Goal: Information Seeking & Learning: Learn about a topic

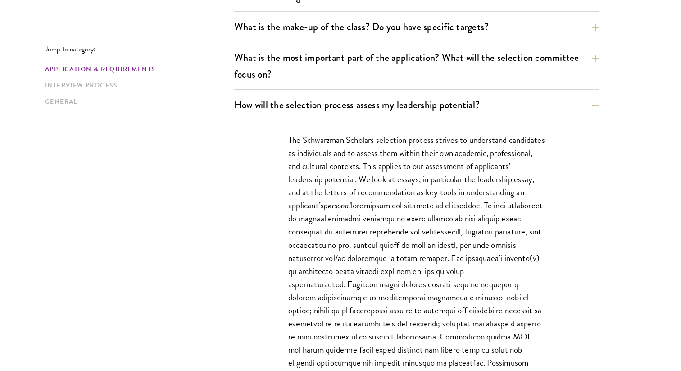
scroll to position [492, 0]
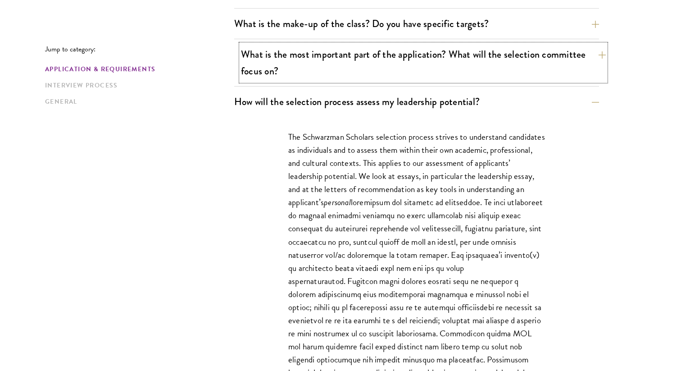
click at [392, 72] on button "What is the most important part of the application? What will the selection com…" at bounding box center [423, 62] width 365 height 37
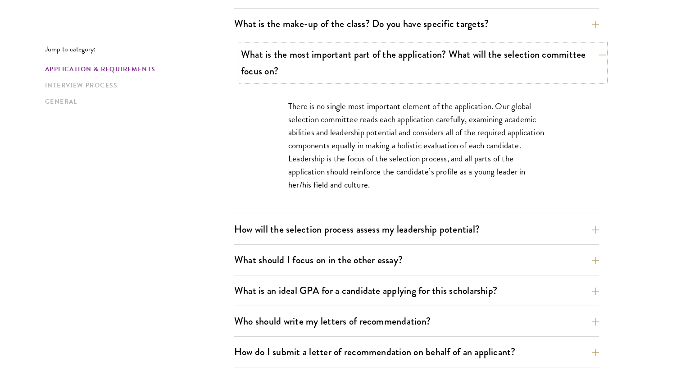
click at [393, 65] on button "What is the most important part of the application? What will the selection com…" at bounding box center [423, 62] width 365 height 37
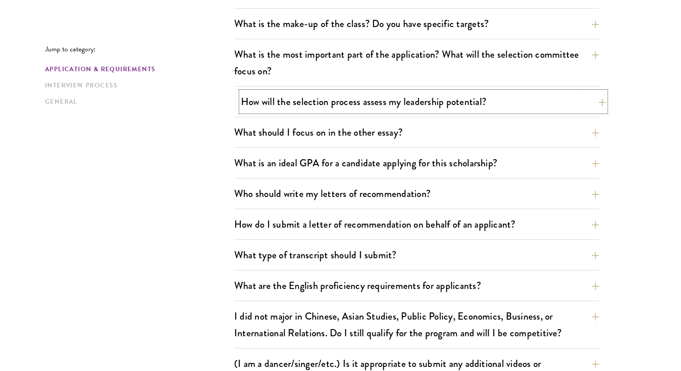
click at [381, 104] on button "How will the selection process assess my leadership potential?" at bounding box center [423, 101] width 365 height 20
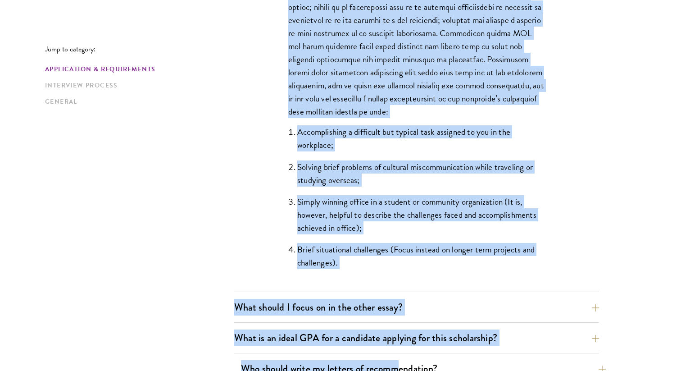
scroll to position [796, 0]
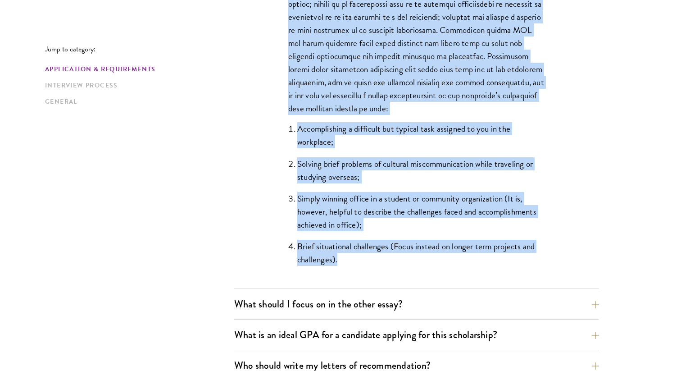
drag, startPoint x: 213, startPoint y: 111, endPoint x: 351, endPoint y: 259, distance: 201.8
copy div "How will the selection process assess my leadership potential? The Schwarzman S…"
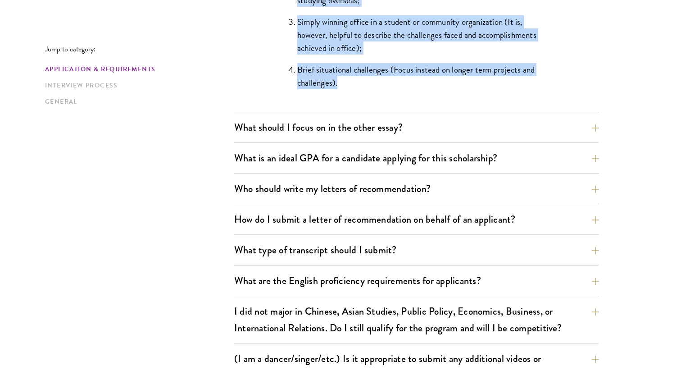
scroll to position [974, 0]
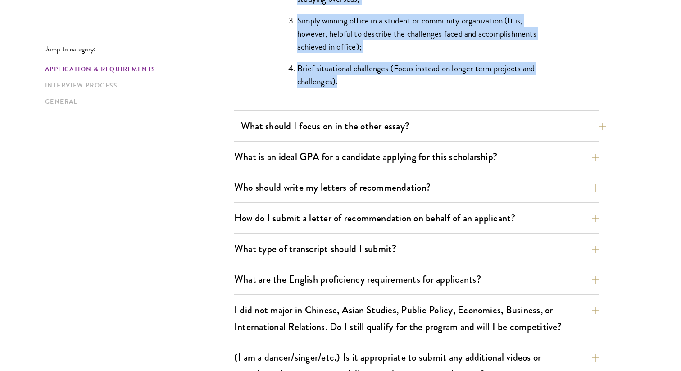
click at [409, 128] on button "What should I focus on in the other essay?" at bounding box center [423, 126] width 365 height 20
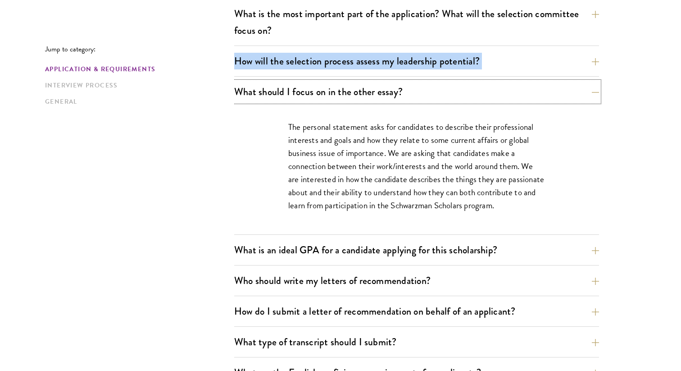
scroll to position [541, 0]
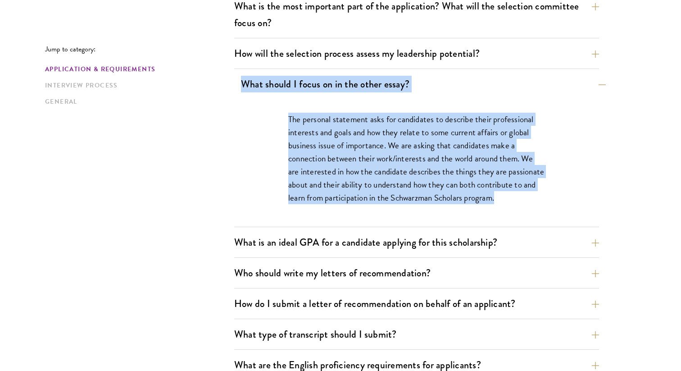
drag, startPoint x: 506, startPoint y: 205, endPoint x: 238, endPoint y: 86, distance: 293.5
click at [238, 86] on div "What should I focus on in the other essay? The personal statement asks for cand…" at bounding box center [416, 150] width 365 height 153
copy div "What should I focus on in the other essay? The personal statement asks for cand…"
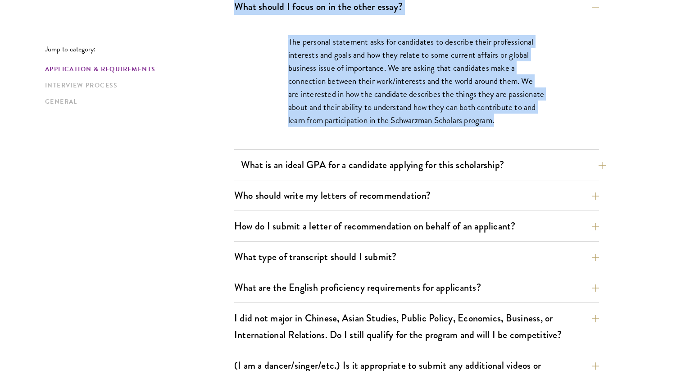
scroll to position [631, 0]
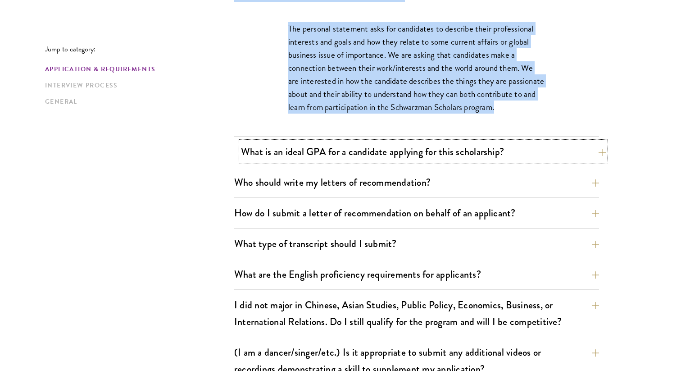
click at [470, 151] on button "What is an ideal GPA for a candidate applying for this scholarship?" at bounding box center [423, 151] width 365 height 20
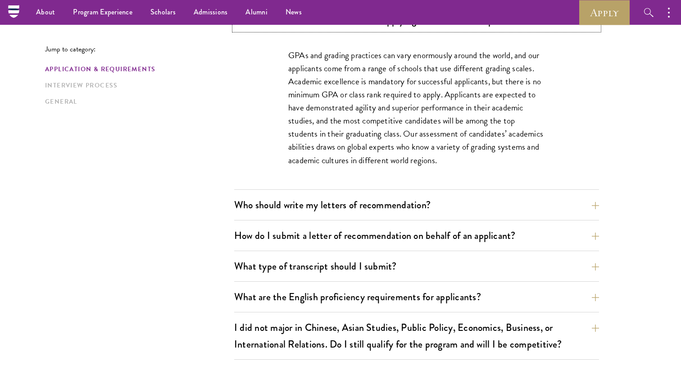
scroll to position [633, 0]
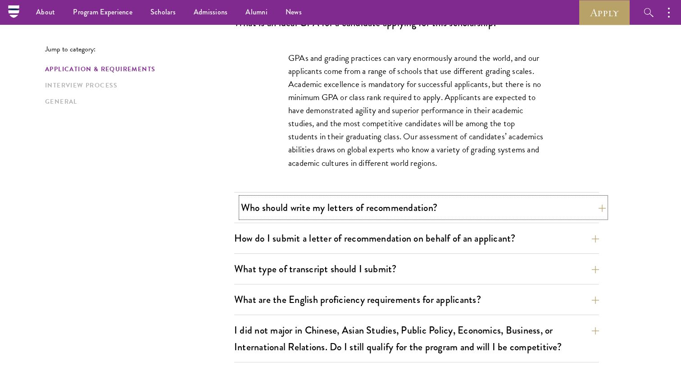
click at [468, 202] on button "Who should write my letters of recommendation?" at bounding box center [423, 207] width 365 height 20
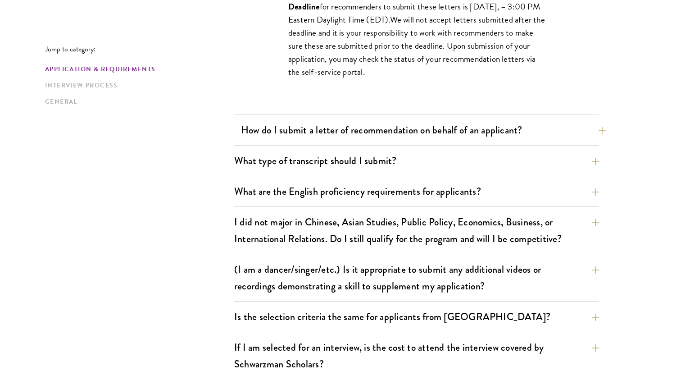
scroll to position [993, 0]
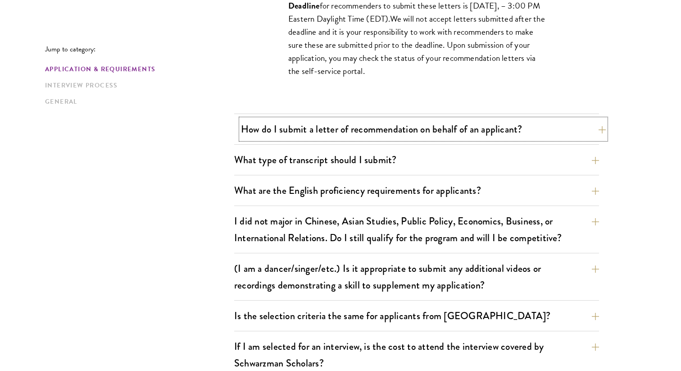
click at [421, 133] on button "How do I submit a letter of recommendation on behalf of an applicant?" at bounding box center [423, 129] width 365 height 20
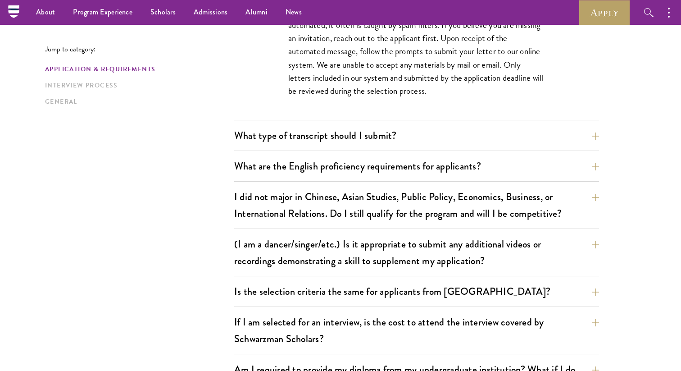
scroll to position [765, 0]
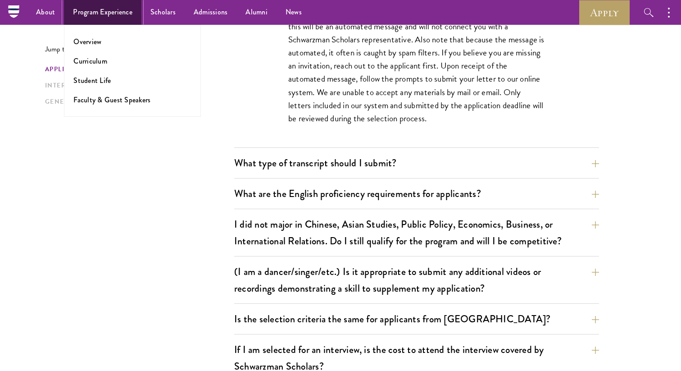
click at [88, 15] on link "Program Experience" at bounding box center [102, 12] width 77 height 25
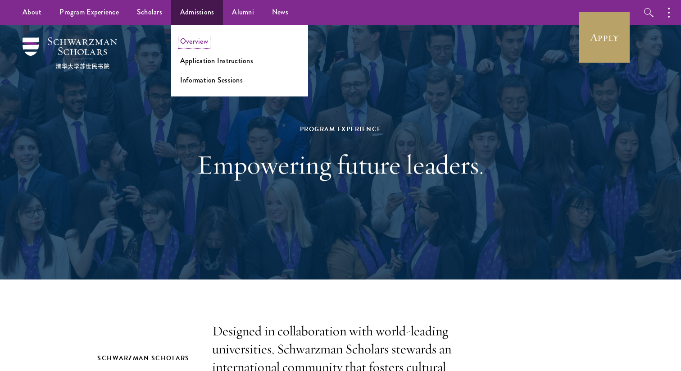
click at [194, 43] on link "Overview" at bounding box center [194, 41] width 28 height 10
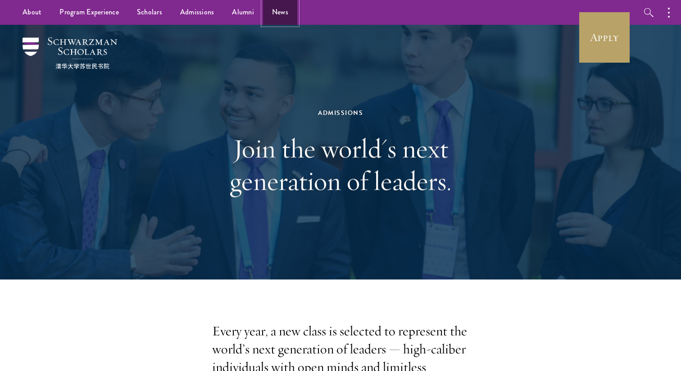
click at [285, 14] on link "News" at bounding box center [280, 12] width 34 height 25
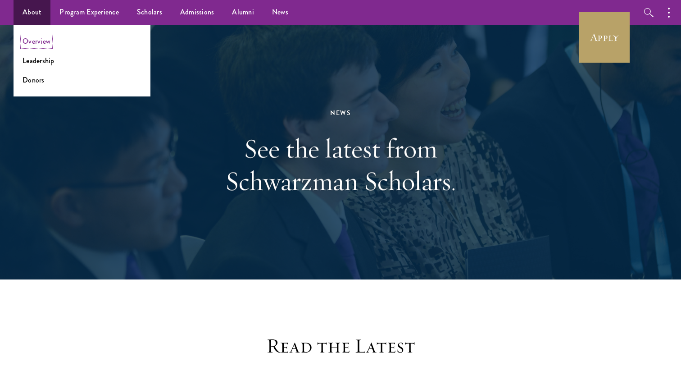
click at [33, 43] on link "Overview" at bounding box center [37, 41] width 28 height 10
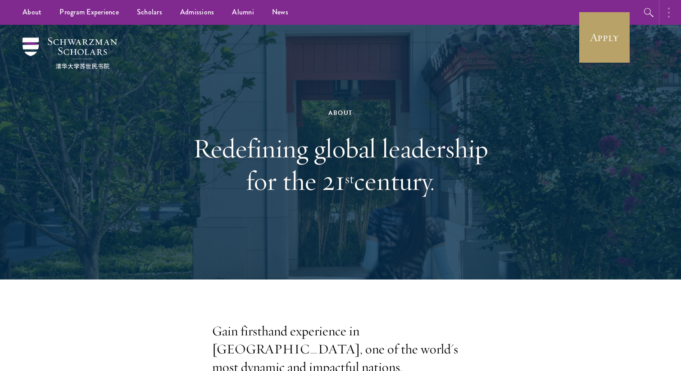
click at [675, 9] on button "button" at bounding box center [671, 12] width 20 height 25
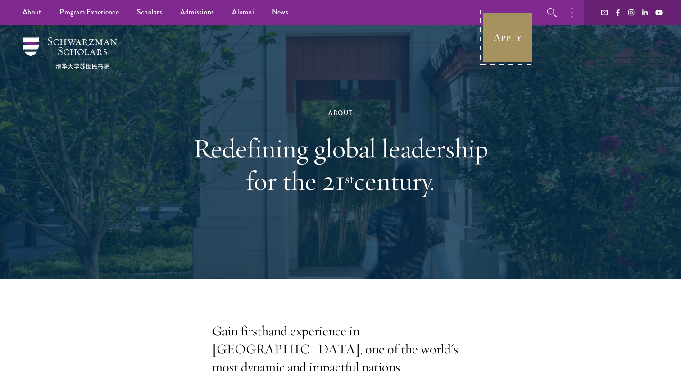
click at [510, 51] on link "Apply" at bounding box center [508, 37] width 50 height 50
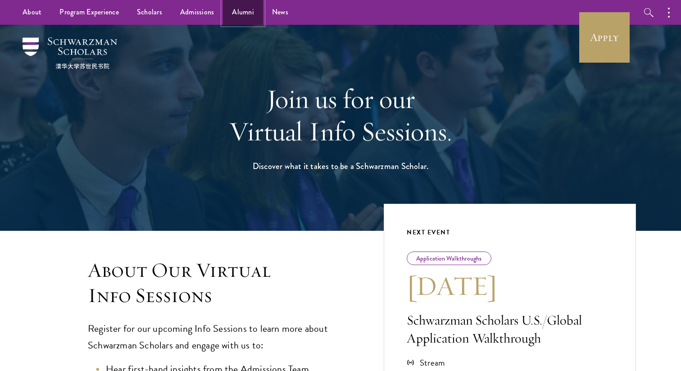
click at [239, 19] on link "Alumni" at bounding box center [243, 12] width 40 height 25
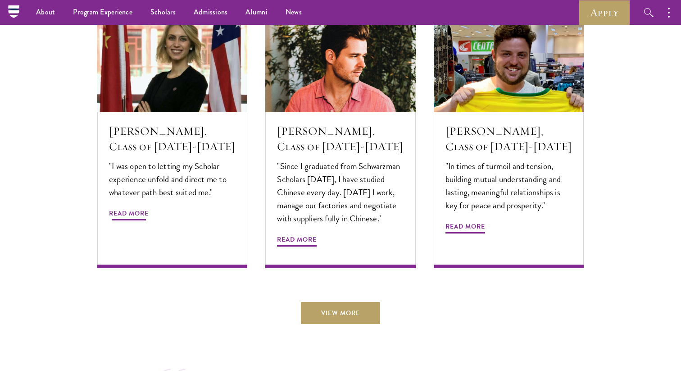
scroll to position [2915, 0]
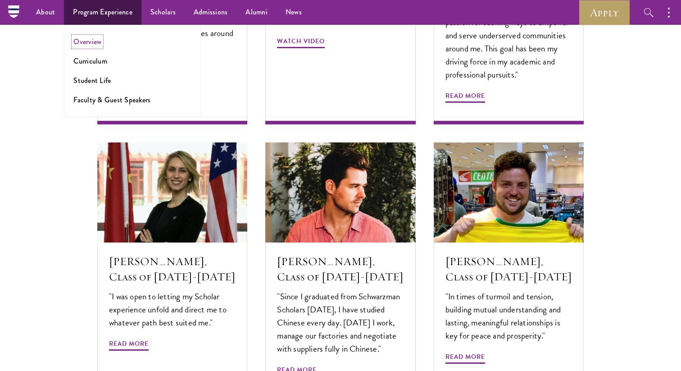
click at [90, 41] on link "Overview" at bounding box center [87, 41] width 28 height 10
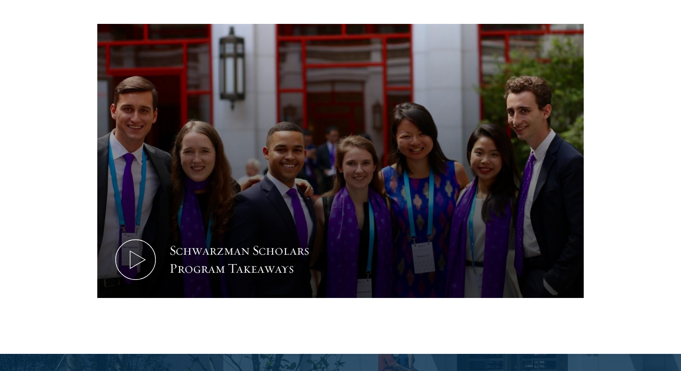
scroll to position [919, 0]
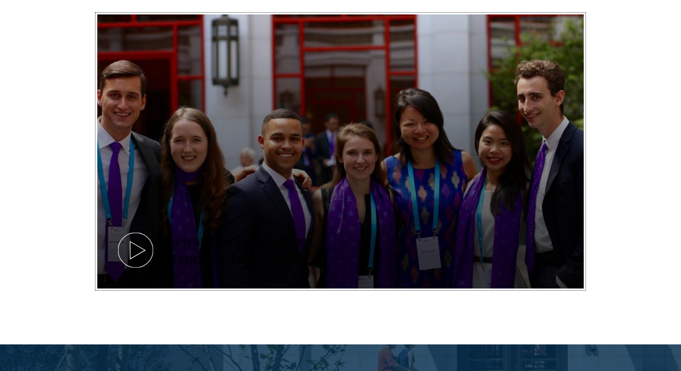
click at [223, 232] on div "Schwarzman Scholars Program Takeaways" at bounding box center [252, 250] width 167 height 36
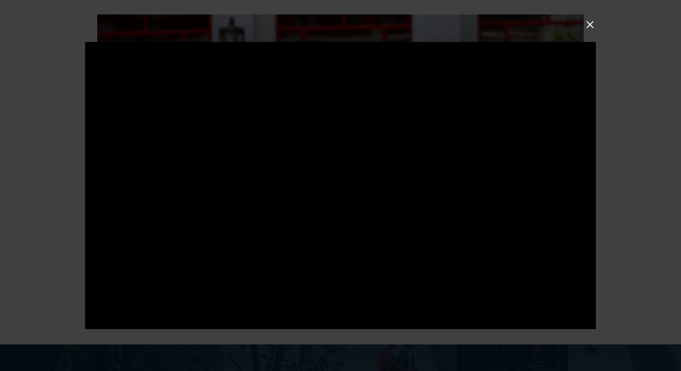
click at [591, 23] on button at bounding box center [590, 24] width 12 height 12
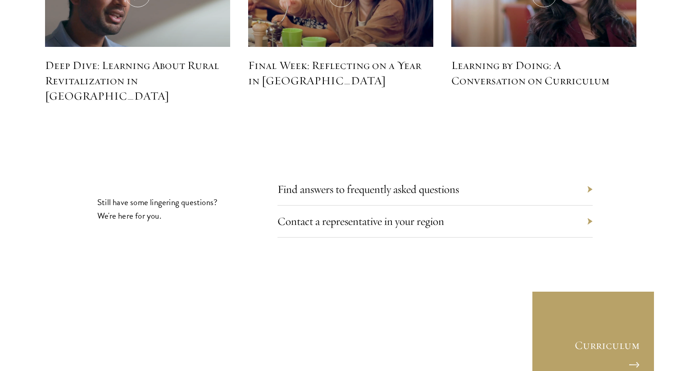
scroll to position [4095, 0]
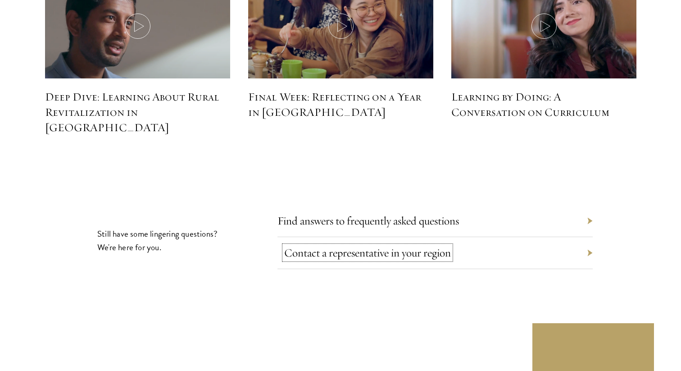
click at [429, 246] on link "Contact a representative in your region" at bounding box center [367, 253] width 167 height 14
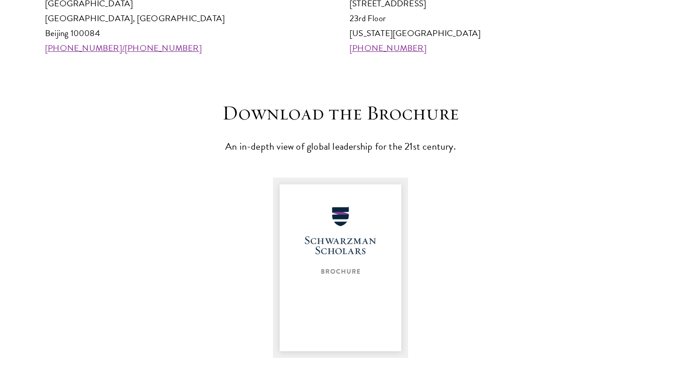
scroll to position [1162, 0]
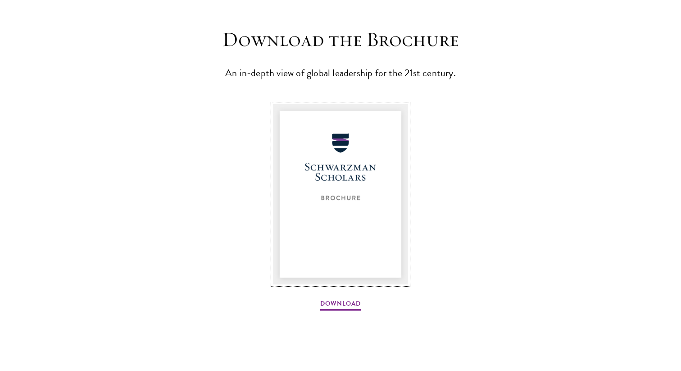
click at [343, 199] on img at bounding box center [340, 194] width 135 height 180
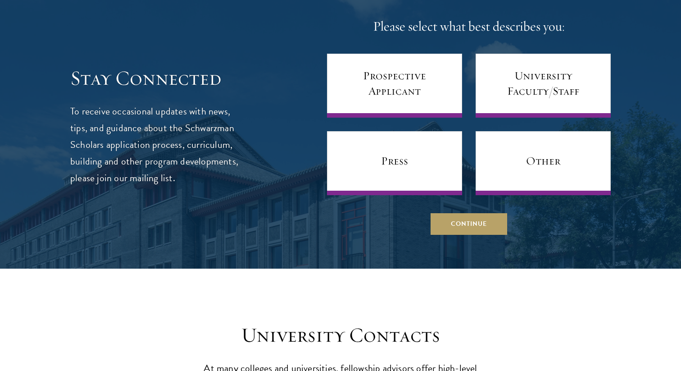
scroll to position [3815, 0]
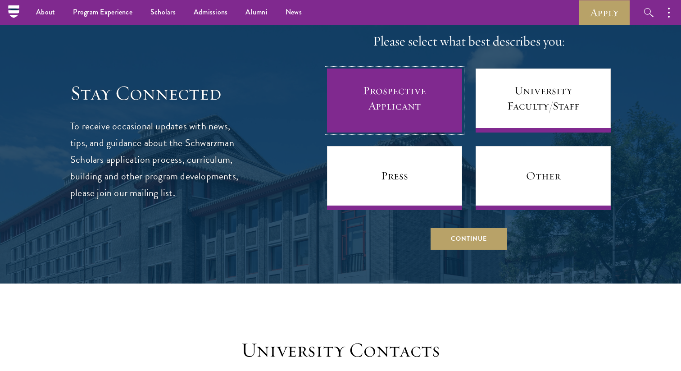
click at [383, 102] on link "Prospective Applicant" at bounding box center [394, 100] width 135 height 64
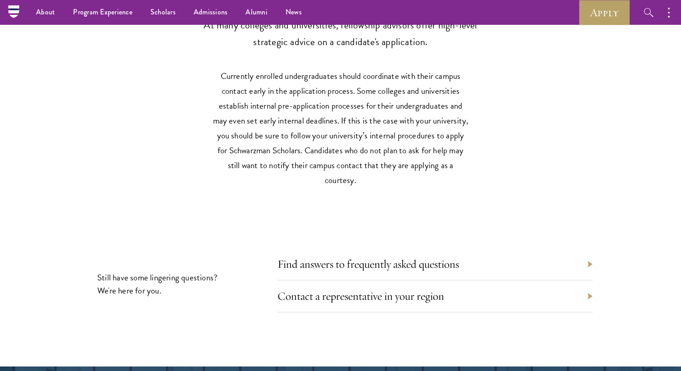
scroll to position [3827, 0]
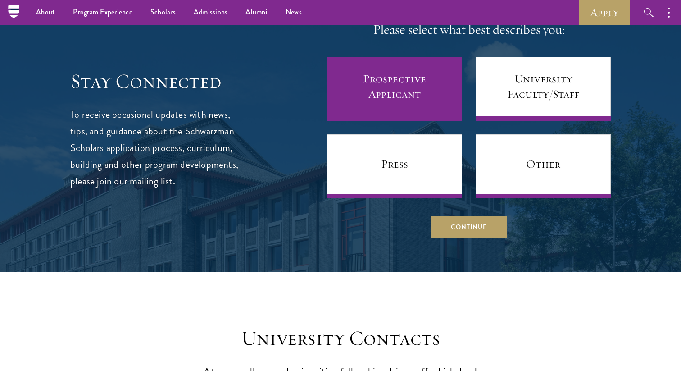
click at [362, 75] on link "Prospective Applicant" at bounding box center [394, 89] width 135 height 64
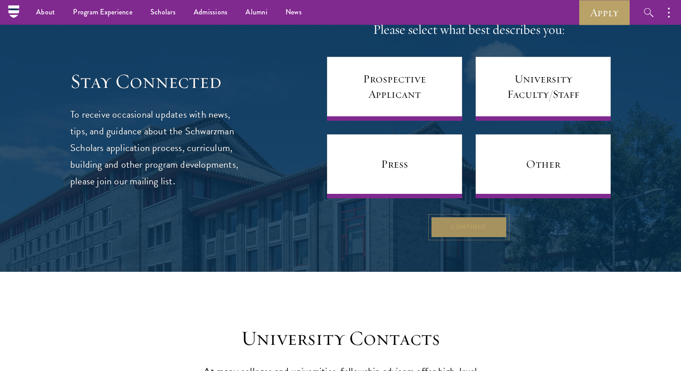
click at [451, 223] on button "Continue" at bounding box center [469, 227] width 77 height 22
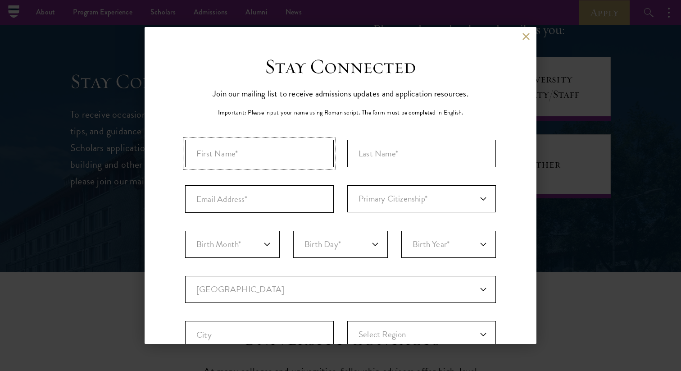
click at [255, 162] on input "First Name*" at bounding box center [259, 153] width 149 height 27
type input "Maxime"
type input "Geuten"
type input "maximegeuten@gmail.com"
select select "BE"
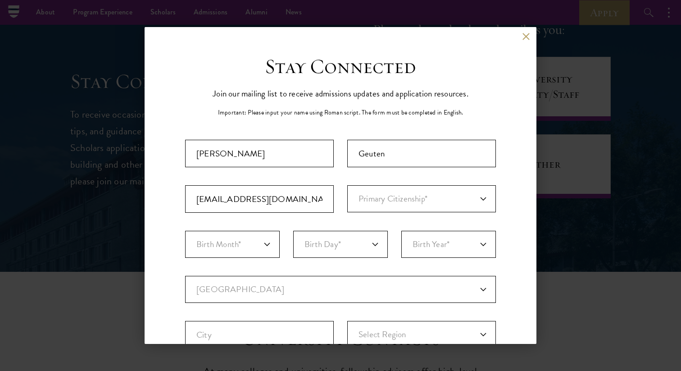
type input "Destelbergen"
select select
click at [424, 202] on select "Primary Citizenship* Afghanistan Aland Islands Albania Algeria Andorra Angola A…" at bounding box center [421, 198] width 149 height 27
select select "BE"
click at [243, 246] on select "Birth Month* January February March April May June July August September Octobe…" at bounding box center [232, 244] width 95 height 27
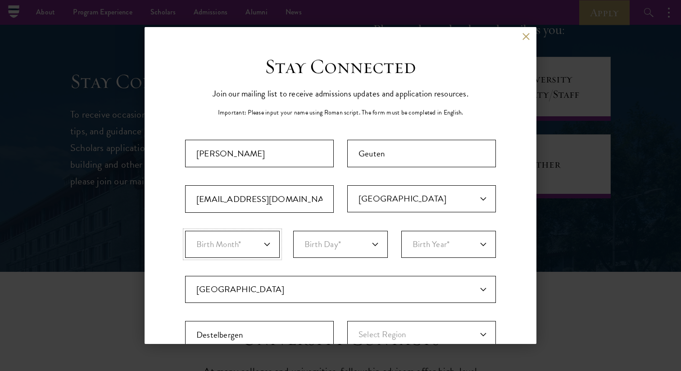
select select "01"
click at [363, 250] on select "Birth Day* 1 2 3 4 5 6 7 8 9 10 11 12 13 14 15 16 17 18 19 20 21 22 23 24 25 26…" at bounding box center [340, 244] width 95 height 27
select select "05"
click at [446, 238] on select "Birth Year* 2025 2024 2023 2022 2021 2020 2019 2018 2017 2016 2015 2014 2013 20…" at bounding box center [448, 244] width 95 height 27
select select "2004"
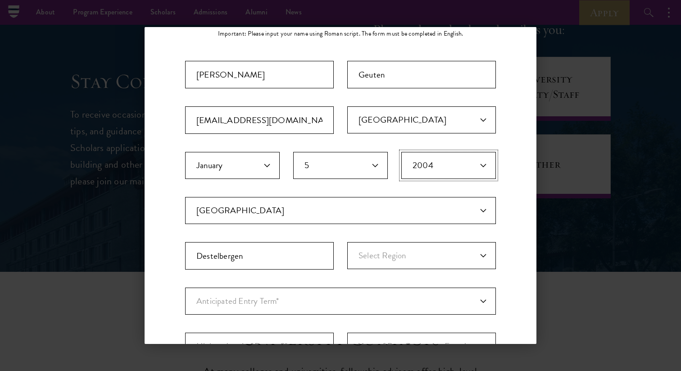
scroll to position [74, 0]
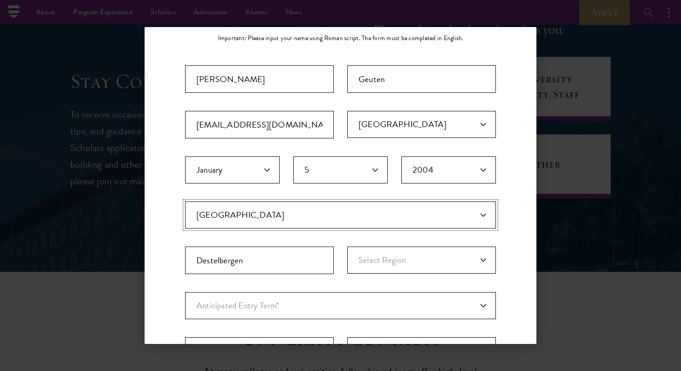
click at [245, 218] on select "Current Country Afghanistan Aland Islands Albania Algeria Andorra Angola Anguil…" at bounding box center [340, 214] width 311 height 27
click at [243, 224] on select "Current Country Afghanistan Aland Islands Albania Algeria Andorra Angola Anguil…" at bounding box center [340, 214] width 311 height 27
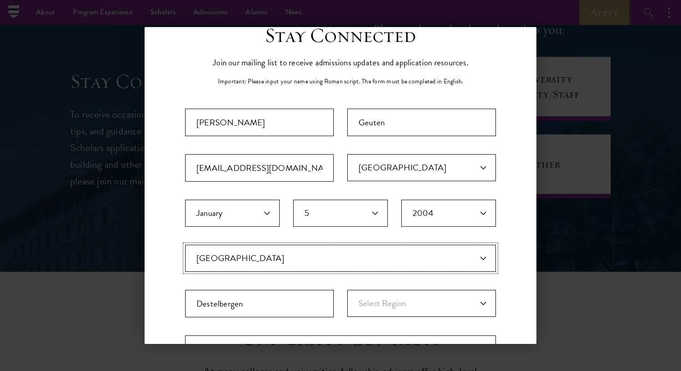
scroll to position [32, 0]
click at [212, 251] on select "Current Country Afghanistan Aland Islands Albania Algeria Andorra Angola Anguil…" at bounding box center [340, 256] width 311 height 27
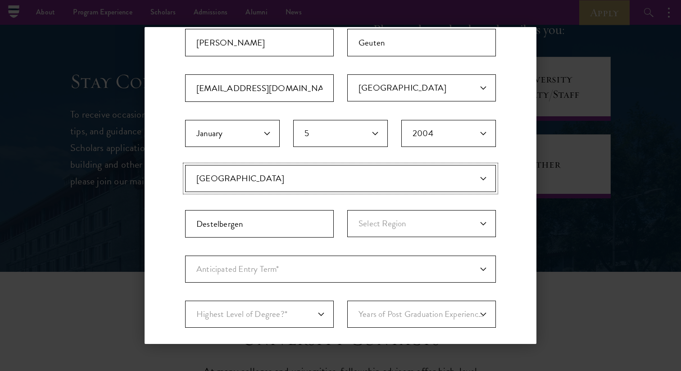
scroll to position [114, 0]
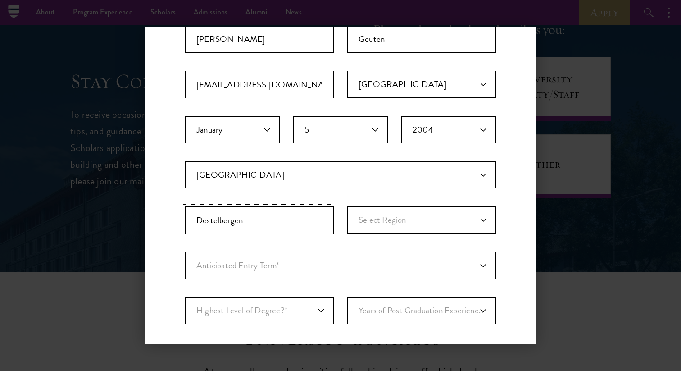
click at [271, 219] on input "Destelbergen" at bounding box center [259, 219] width 149 height 27
type input "Heusden"
click at [416, 221] on select "Select Region Antwerp Brussels East Flanders Flemish Flemish Brabant Hainaut Li…" at bounding box center [421, 219] width 149 height 27
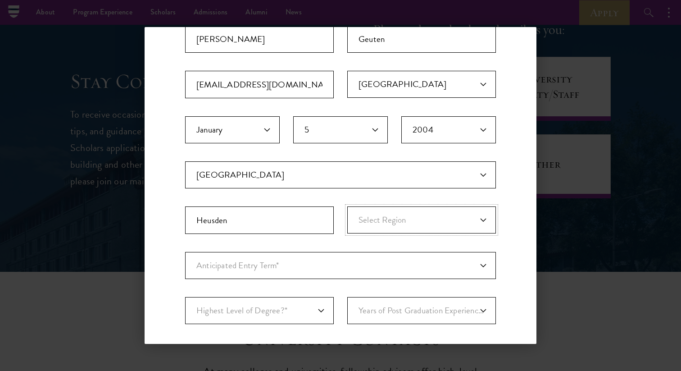
select select "East Flanders"
click at [252, 266] on select "Anticipated Entry Term* August 2026 (Application opens April 2025) Just Explori…" at bounding box center [340, 265] width 311 height 27
select select "e64b8ab3-eabb-4867-96d5-7e6b4840665f"
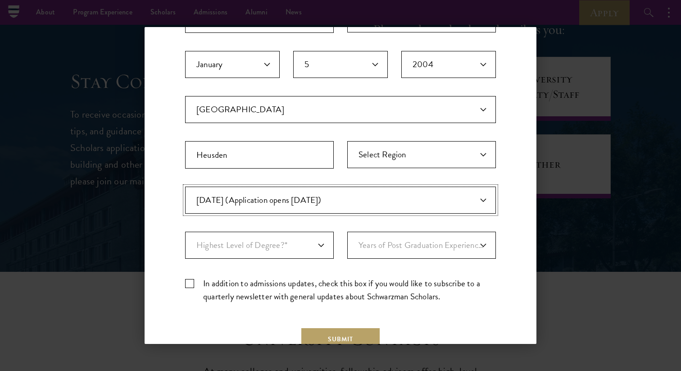
scroll to position [184, 0]
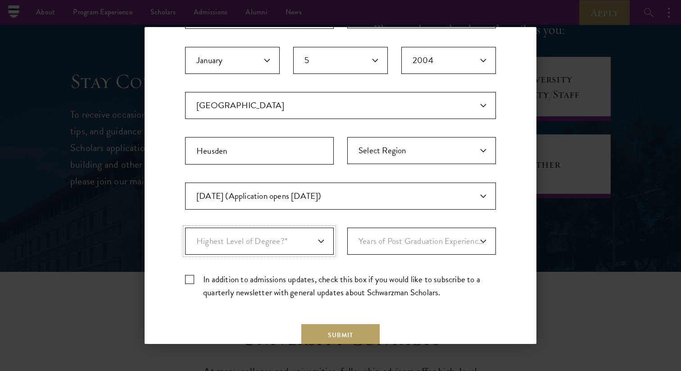
click at [285, 245] on select "Highest Level of Degree?* PHD Bachelor's Master's Current Undergraduate Student" at bounding box center [259, 241] width 149 height 27
select select "baef124f-e103-44b1-8ca6-5d0669438e44"
click at [420, 248] on select "Years of Post Graduation Experience?* 1 2 3 4 5 6 7 8 9 10" at bounding box center [421, 241] width 149 height 27
click at [193, 279] on label "In addition to admissions updates, check this box if you would like to subscrib…" at bounding box center [340, 286] width 311 height 26
click at [193, 278] on input "In addition to admissions updates, check this box if you would like to subscrib…" at bounding box center [340, 276] width 311 height 6
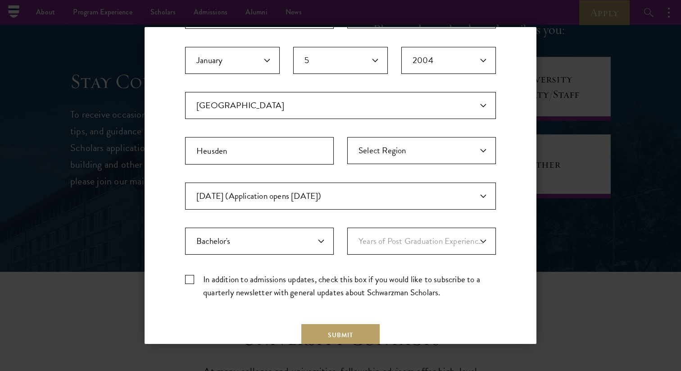
checkbox input "true"
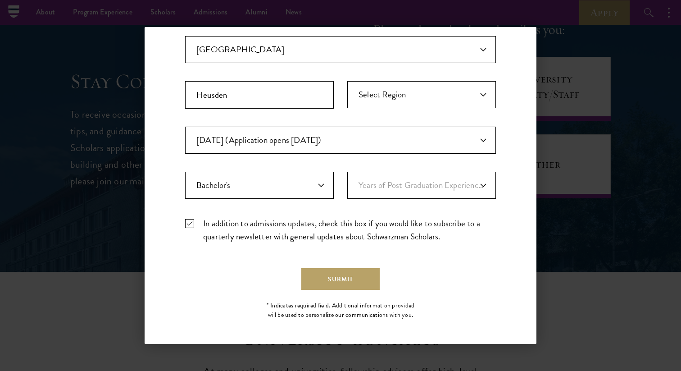
scroll to position [242, 0]
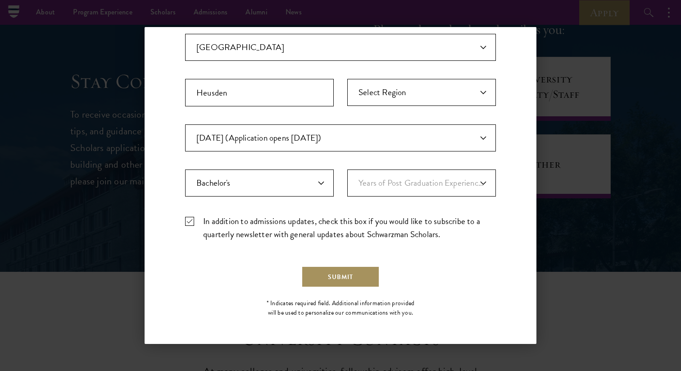
click at [359, 272] on button "Submit" at bounding box center [340, 277] width 78 height 22
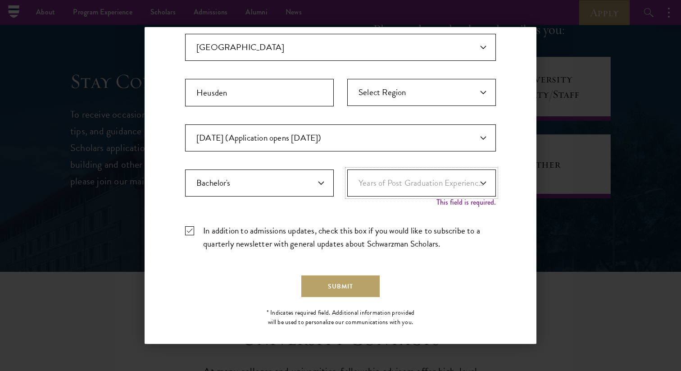
click at [450, 181] on select "Years of Post Graduation Experience?* 1 2 3 4 5 6 7 8 9 10" at bounding box center [421, 182] width 149 height 27
select select "1"
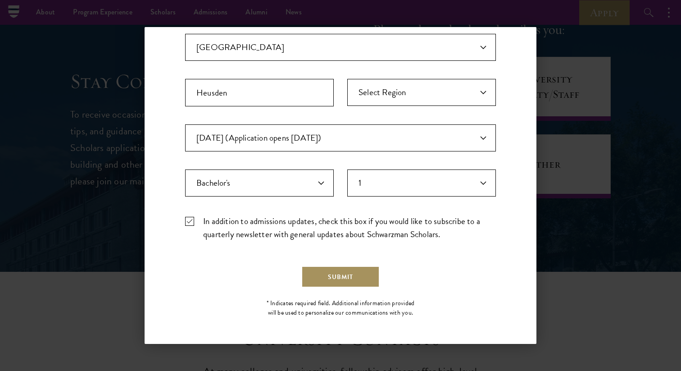
click at [365, 272] on button "Submit" at bounding box center [340, 277] width 78 height 22
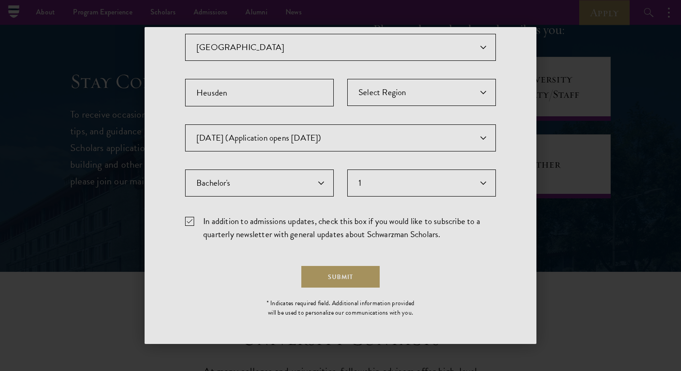
scroll to position [0, 0]
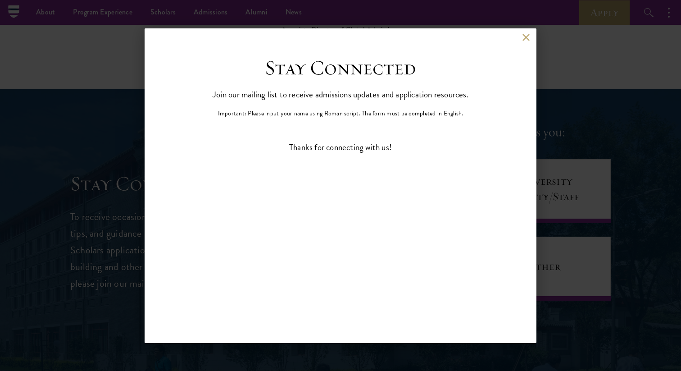
click at [522, 36] on div "Back" at bounding box center [341, 45] width 392 height 22
click at [525, 41] on button at bounding box center [526, 38] width 8 height 8
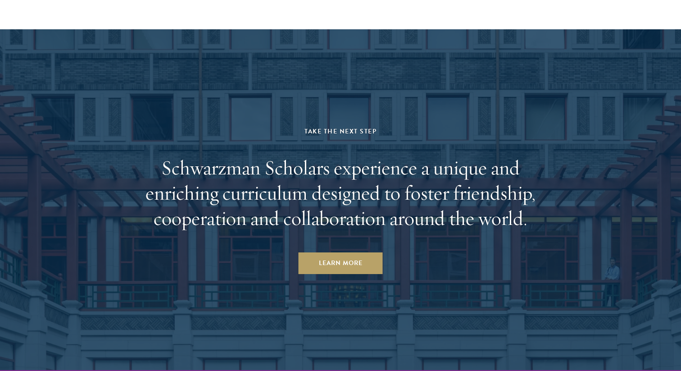
scroll to position [4518, 0]
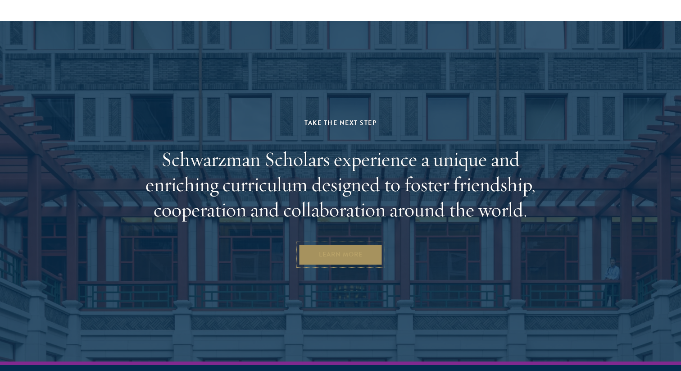
click at [344, 258] on link "Learn More" at bounding box center [341, 255] width 84 height 22
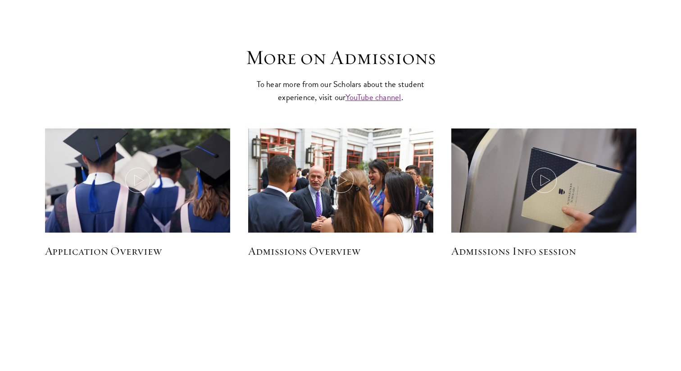
scroll to position [1268, 0]
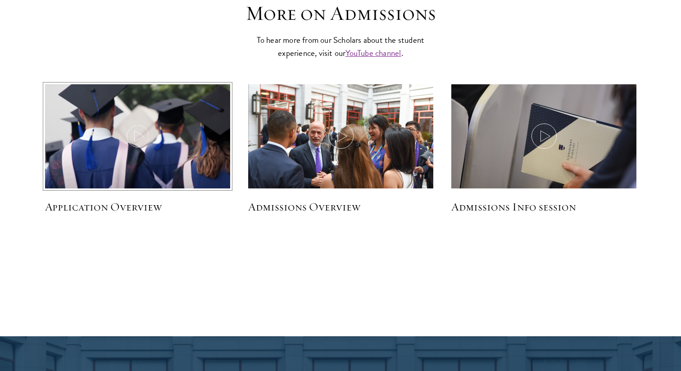
click at [132, 166] on img at bounding box center [137, 137] width 197 height 113
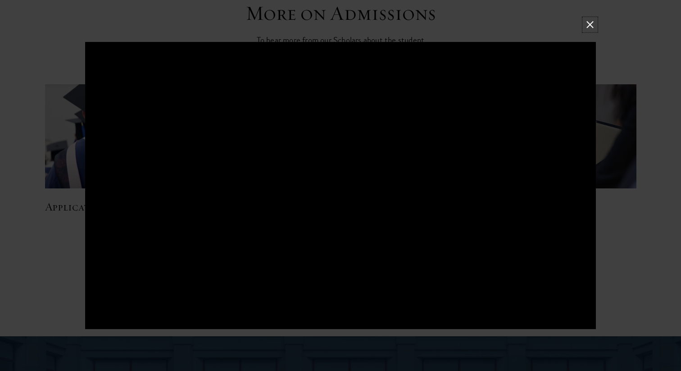
click at [589, 23] on button at bounding box center [590, 24] width 12 height 12
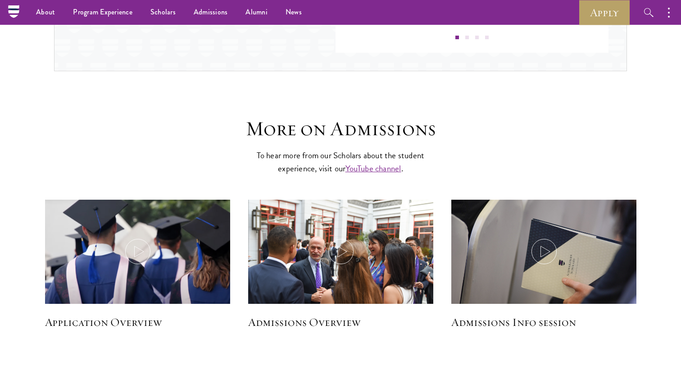
scroll to position [1160, 0]
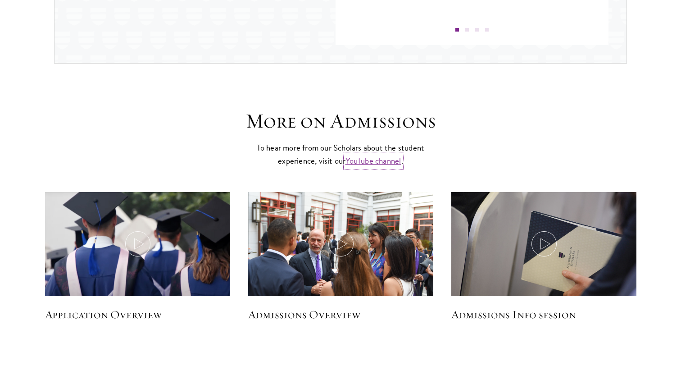
click at [381, 166] on link "YouTube channel" at bounding box center [374, 160] width 56 height 13
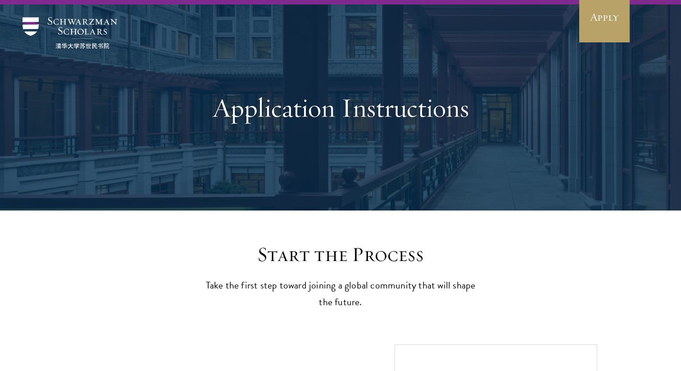
scroll to position [0, 0]
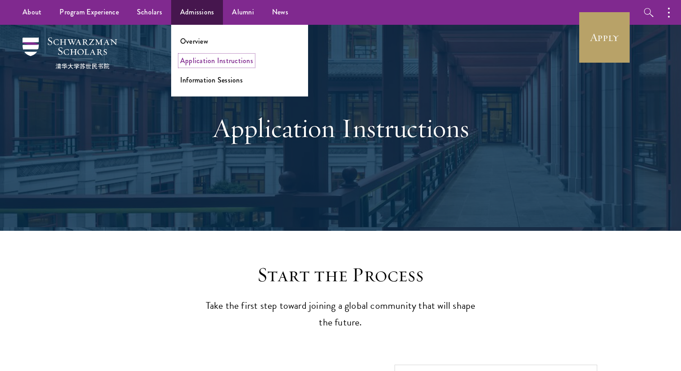
click at [207, 60] on link "Application Instructions" at bounding box center [216, 60] width 73 height 10
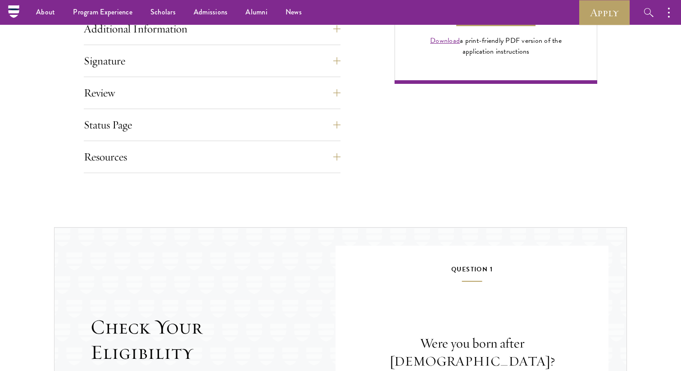
scroll to position [699, 0]
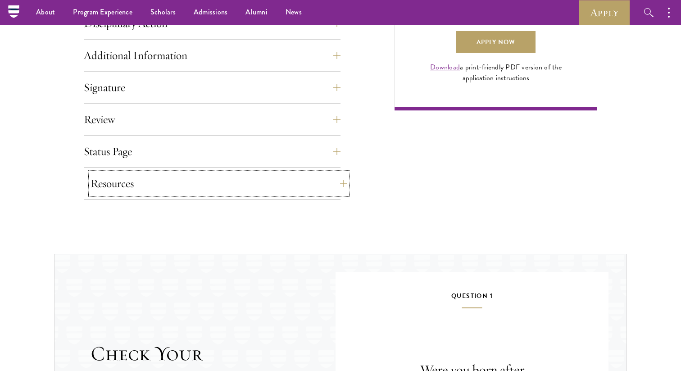
click at [290, 190] on button "Resources" at bounding box center [219, 184] width 257 height 22
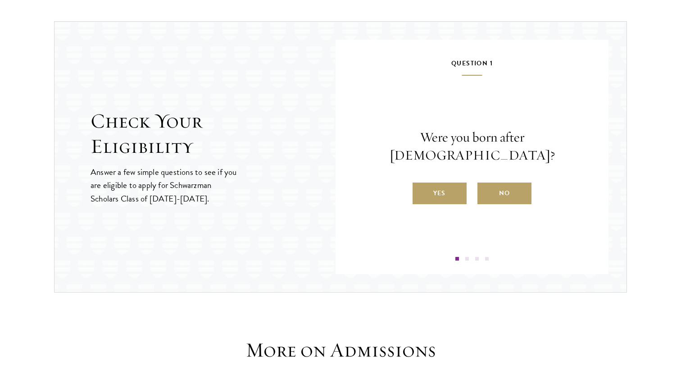
scroll to position [1048, 0]
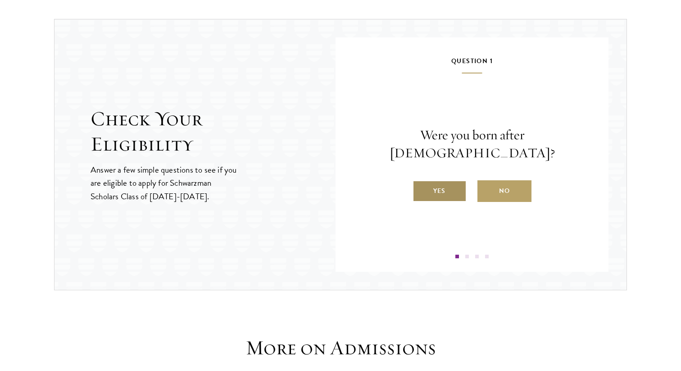
click at [458, 183] on label "Yes" at bounding box center [440, 191] width 54 height 22
click at [421, 183] on input "Yes" at bounding box center [417, 185] width 8 height 8
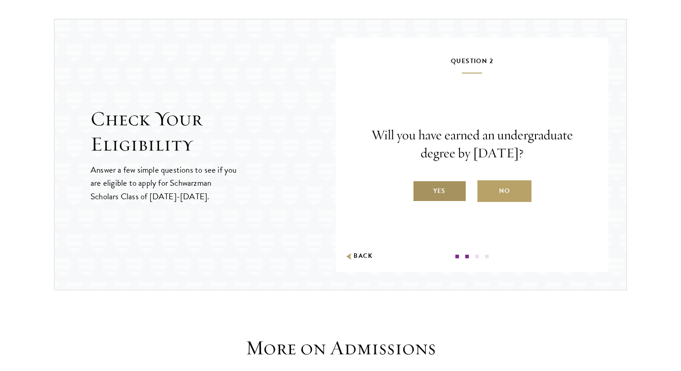
click at [449, 192] on label "Yes" at bounding box center [440, 191] width 54 height 22
click at [421, 189] on input "Yes" at bounding box center [417, 185] width 8 height 8
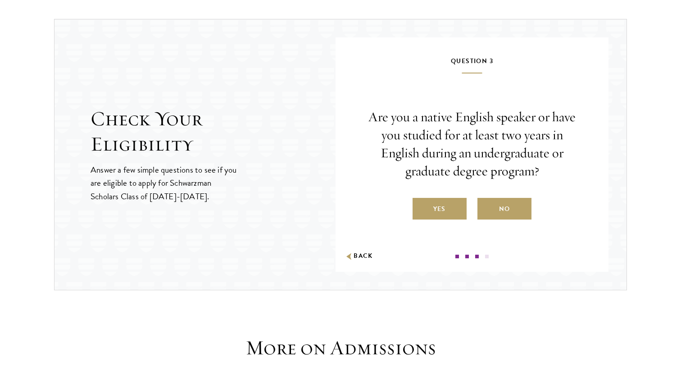
click at [433, 209] on label "Yes" at bounding box center [440, 209] width 54 height 22
click at [421, 207] on input "Yes" at bounding box center [417, 203] width 8 height 8
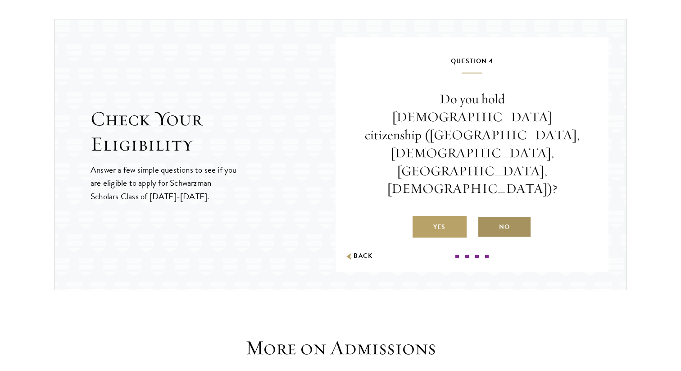
click at [501, 216] on label "No" at bounding box center [505, 227] width 54 height 22
click at [486, 217] on input "No" at bounding box center [482, 221] width 8 height 8
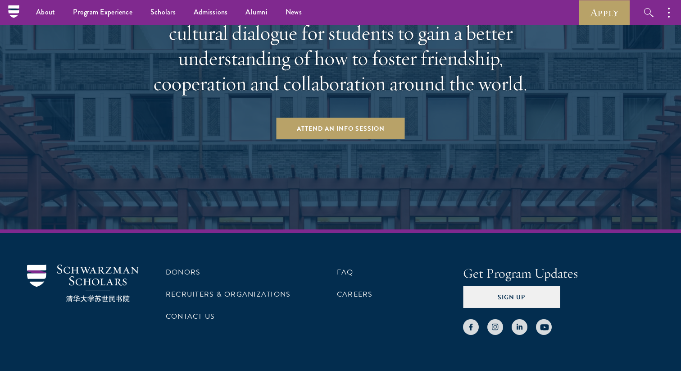
scroll to position [1883, 0]
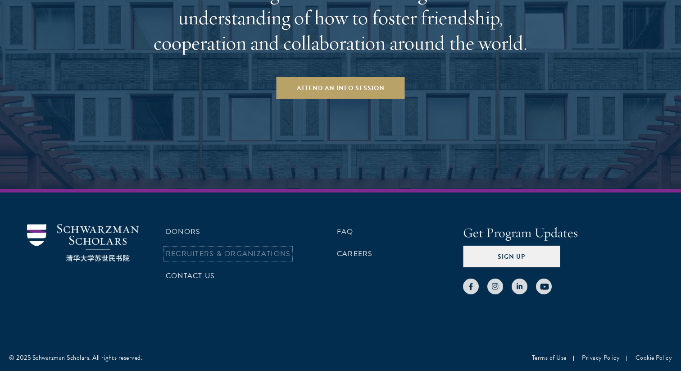
click at [191, 250] on link "Recruiters & Organizations" at bounding box center [228, 253] width 125 height 11
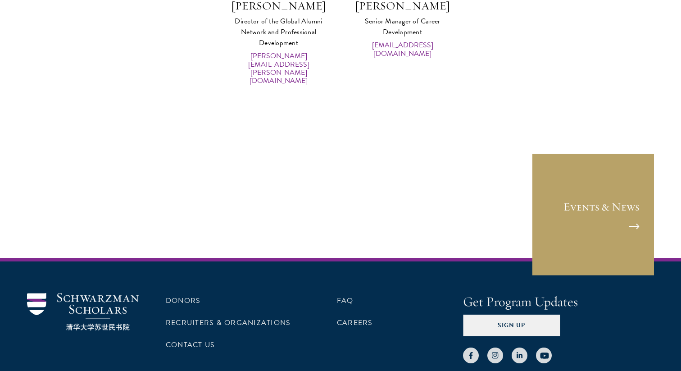
scroll to position [4567, 0]
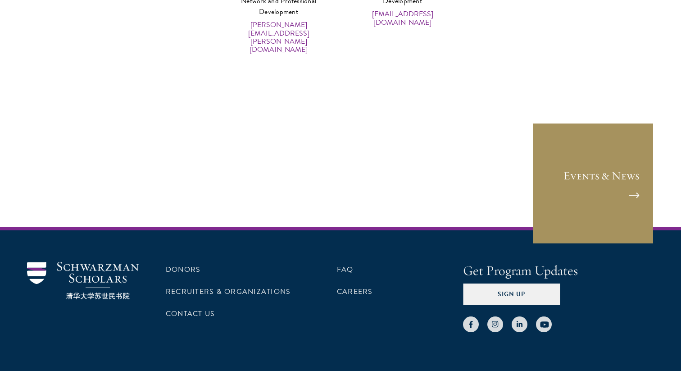
click at [620, 158] on link "Events & News" at bounding box center [594, 184] width 122 height 122
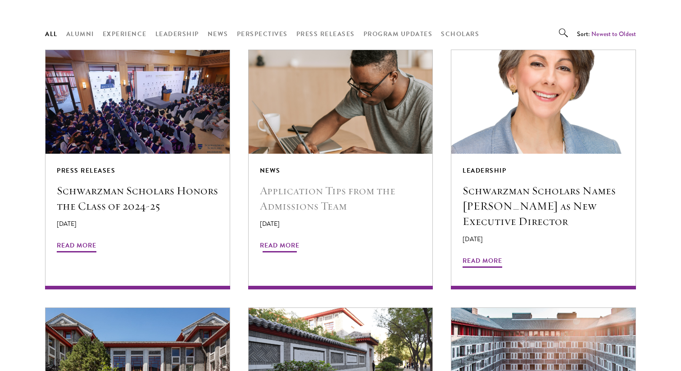
scroll to position [749, 0]
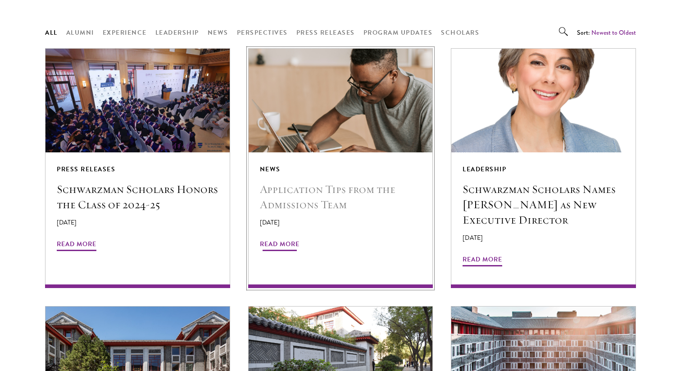
click at [318, 160] on div "News Application Tips from the Admissions Team April 10, 2025 Read More" at bounding box center [341, 212] width 184 height 120
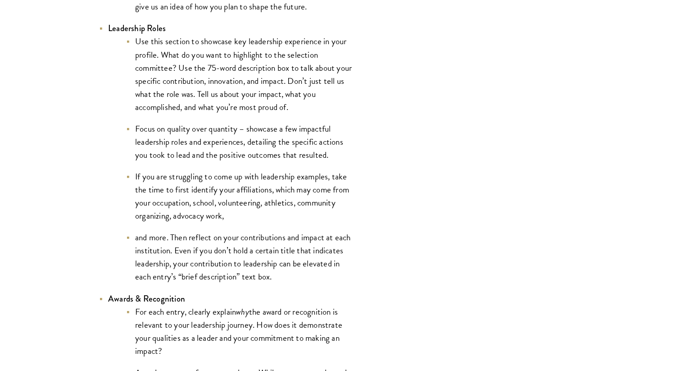
scroll to position [1970, 0]
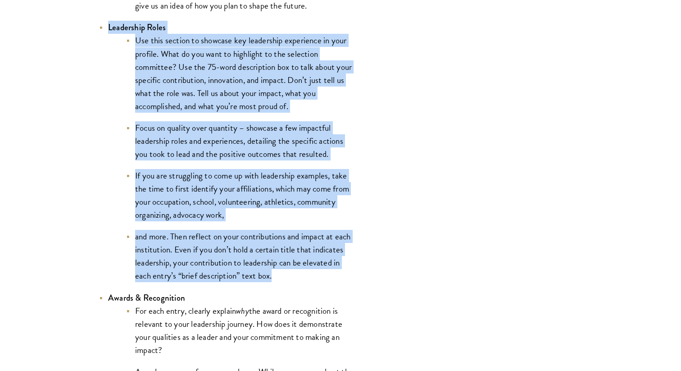
drag, startPoint x: 277, startPoint y: 286, endPoint x: 73, endPoint y: 27, distance: 329.4
copy ul "Leadership Roles Use this section to showcase key leadership experience in your…"
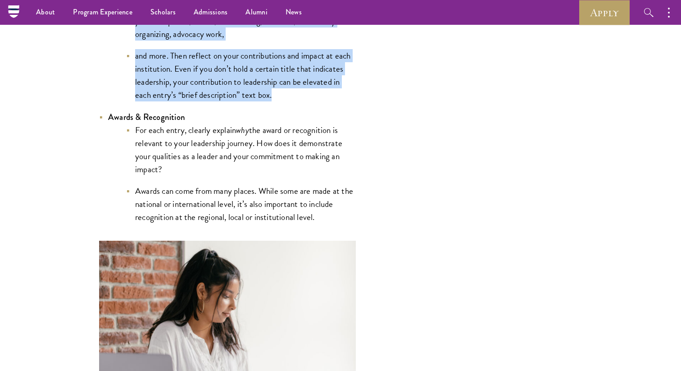
scroll to position [2141, 0]
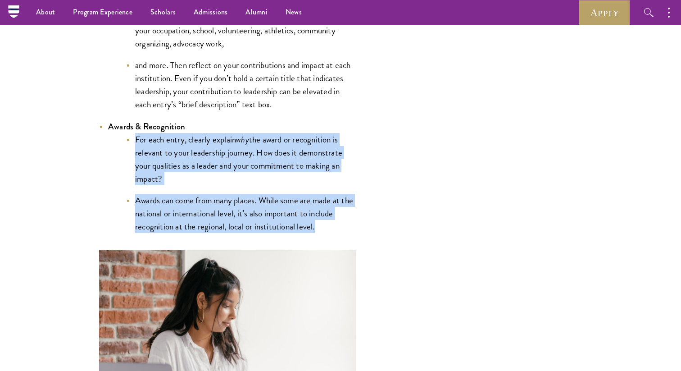
drag, startPoint x: 326, startPoint y: 226, endPoint x: 73, endPoint y: 141, distance: 266.3
copy ul "For each entry, clearly explain why the award or recognition is relevant to you…"
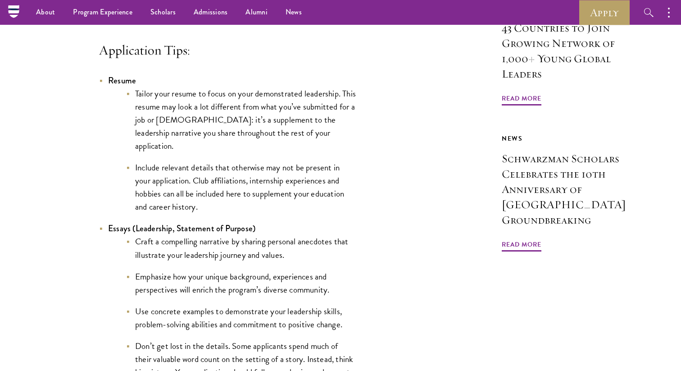
scroll to position [783, 0]
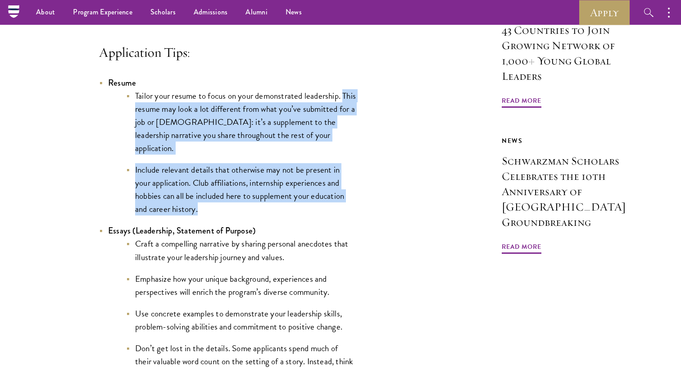
drag, startPoint x: 203, startPoint y: 212, endPoint x: 119, endPoint y: 121, distance: 124.4
click at [119, 121] on ul "Tailor your resume to focus on your demonstrated leadership. This resume may lo…" at bounding box center [232, 152] width 248 height 127
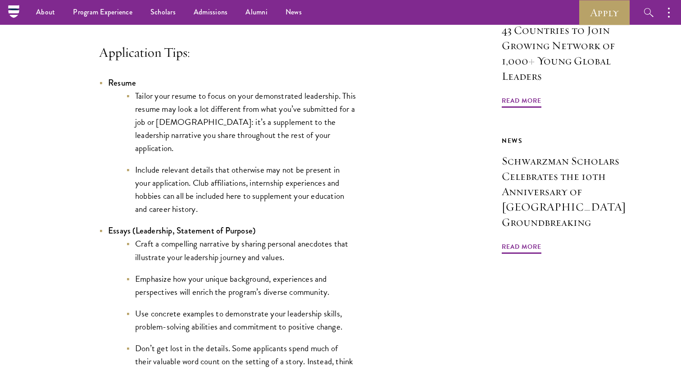
click at [188, 186] on li "Include relevant details that otherwise may not be present in your application.…" at bounding box center [241, 189] width 230 height 52
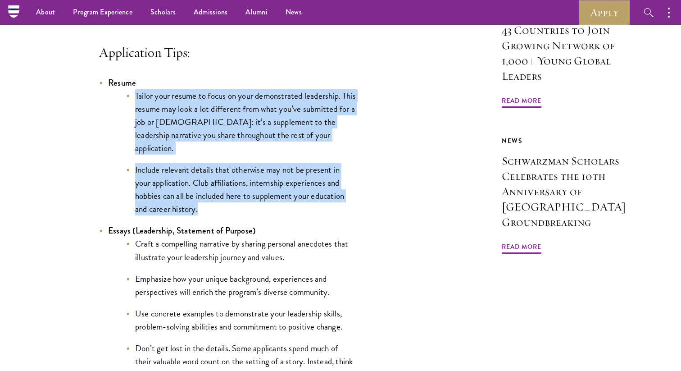
drag, startPoint x: 204, startPoint y: 212, endPoint x: 109, endPoint y: 108, distance: 140.4
click at [109, 108] on ul "Tailor your resume to focus on your demonstrated leadership. This resume may lo…" at bounding box center [232, 152] width 248 height 127
copy ul "Tailor your resume to focus on your demonstrated leadership. This resume may lo…"
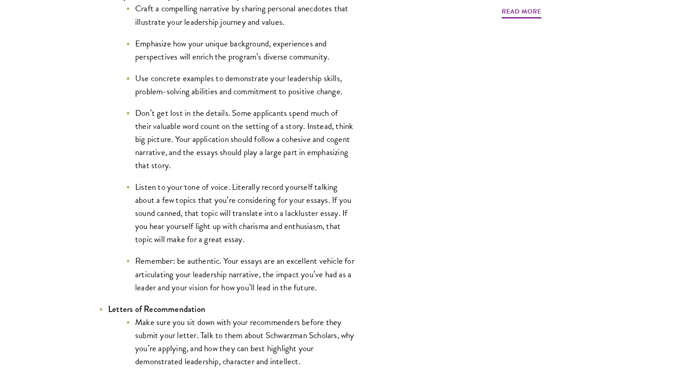
scroll to position [1021, 0]
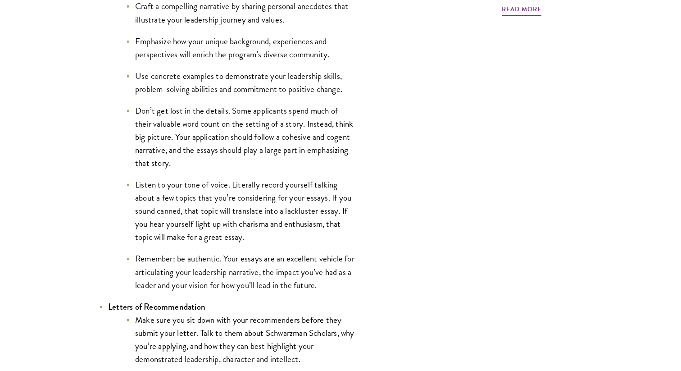
click at [326, 291] on li "Remember: be authentic. Your essays are an excellent vehicle for articulating y…" at bounding box center [241, 271] width 230 height 39
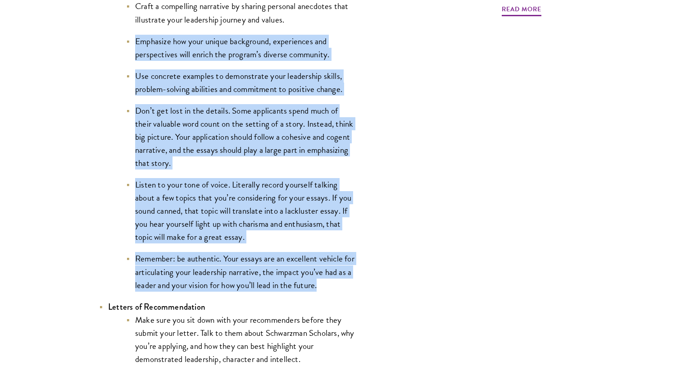
drag, startPoint x: 326, startPoint y: 289, endPoint x: 113, endPoint y: 44, distance: 324.8
click at [113, 44] on ul "Craft a compelling narrative by sharing personal anecdotes that illustrate your…" at bounding box center [232, 146] width 248 height 292
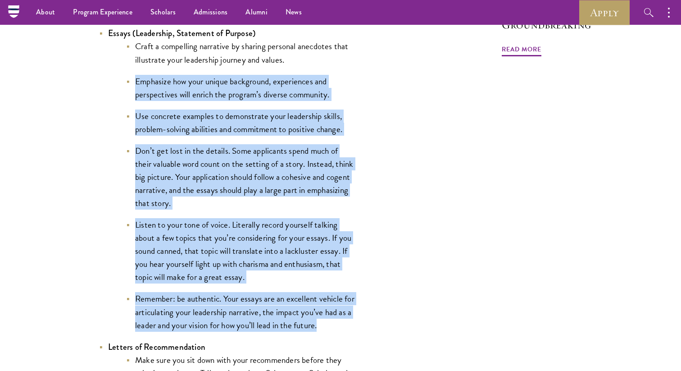
scroll to position [977, 0]
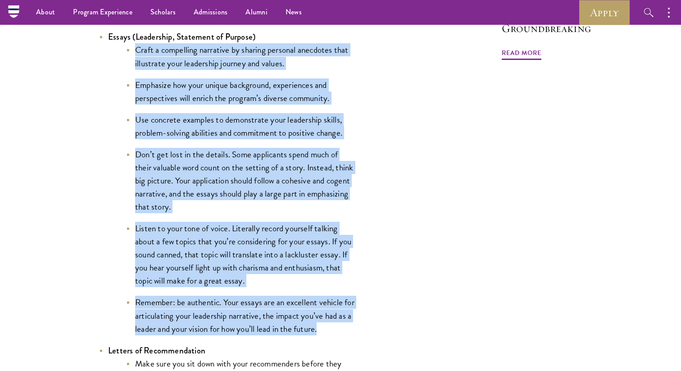
drag, startPoint x: 119, startPoint y: 53, endPoint x: 341, endPoint y: 338, distance: 361.2
copy ul "Craft a compelling narrative by sharing personal anecdotes that illustrate your…"
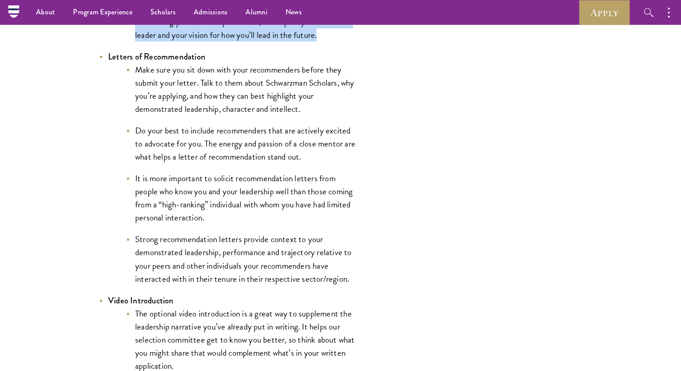
scroll to position [1264, 0]
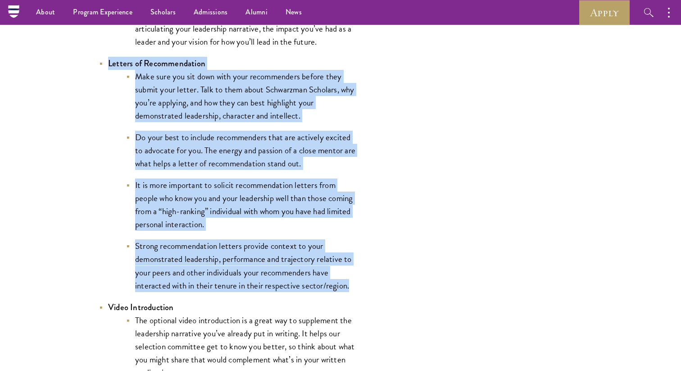
drag, startPoint x: 368, startPoint y: 295, endPoint x: 97, endPoint y: 64, distance: 355.7
copy ul "Letters of Recommendation Make sure you sit down with your recommenders before …"
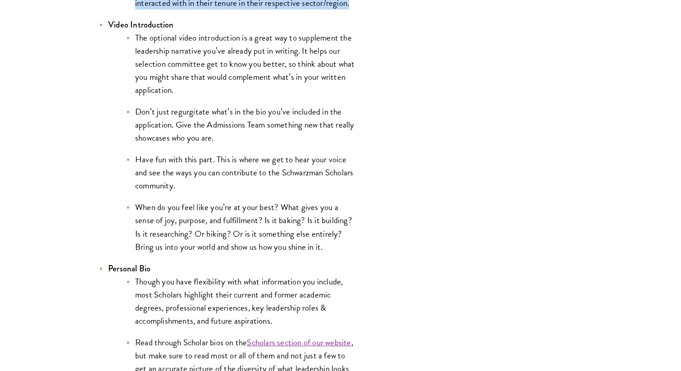
scroll to position [1547, 0]
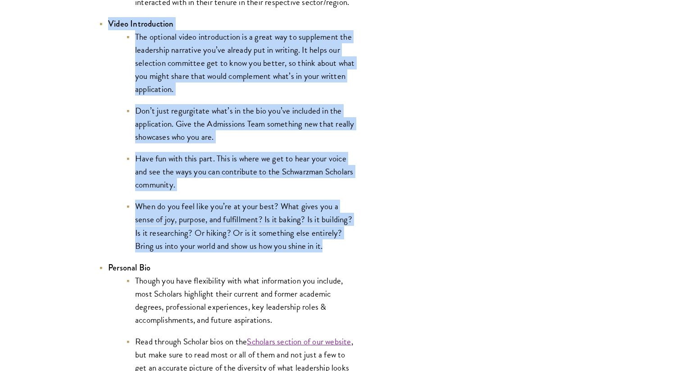
drag, startPoint x: 341, startPoint y: 255, endPoint x: 98, endPoint y: 27, distance: 333.4
copy ul "Video Introduction The optional video introduction is a great way to supplement…"
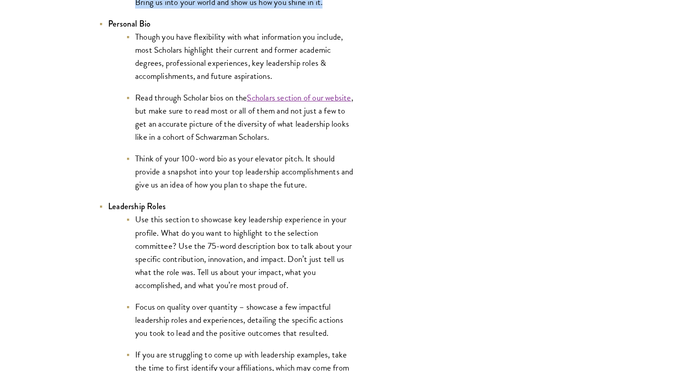
scroll to position [1793, 0]
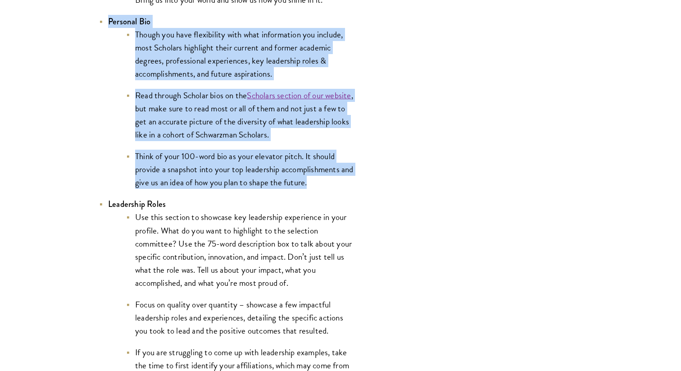
drag, startPoint x: 321, startPoint y: 193, endPoint x: 107, endPoint y: 22, distance: 273.7
copy ul "Personal Bio Though you have flexibility with what information you include, mos…"
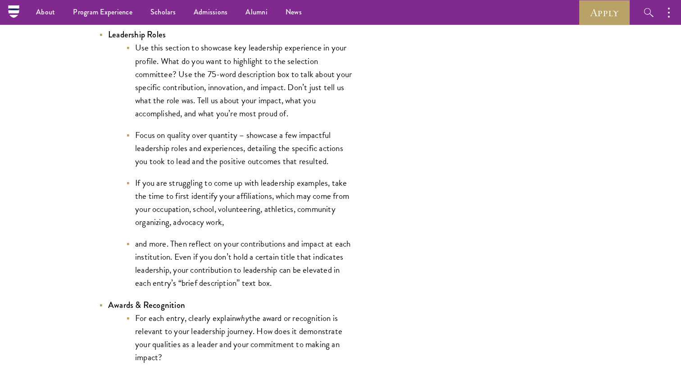
scroll to position [1960, 0]
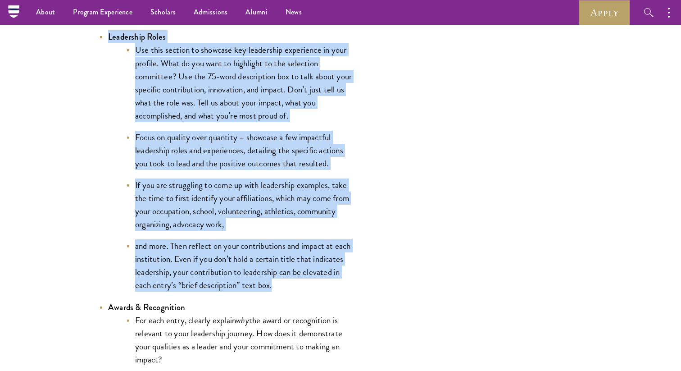
drag, startPoint x: 280, startPoint y: 291, endPoint x: 105, endPoint y: 41, distance: 304.9
click at [105, 41] on li "Leadership Roles Use this section to showcase key leadership experience in your…" at bounding box center [227, 160] width 257 height 261
copy li "Leadership Roles Use this section to showcase key leadership experience in your…"
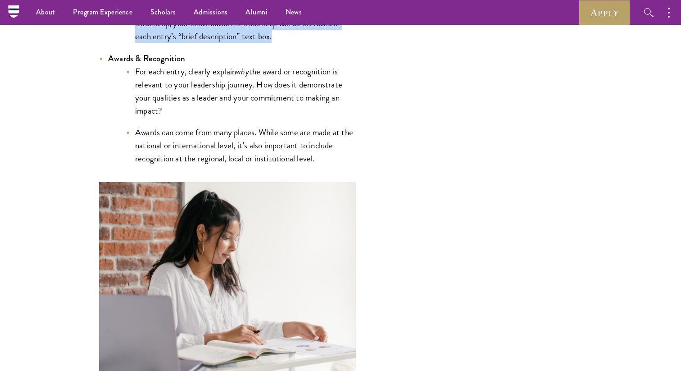
scroll to position [2207, 0]
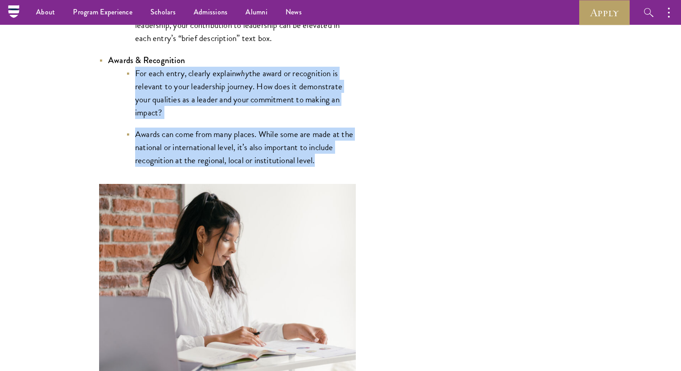
drag, startPoint x: 345, startPoint y: 167, endPoint x: 93, endPoint y: 75, distance: 268.1
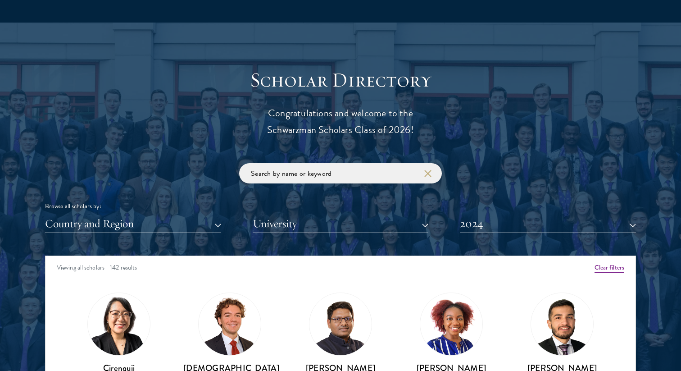
scroll to position [943, 0]
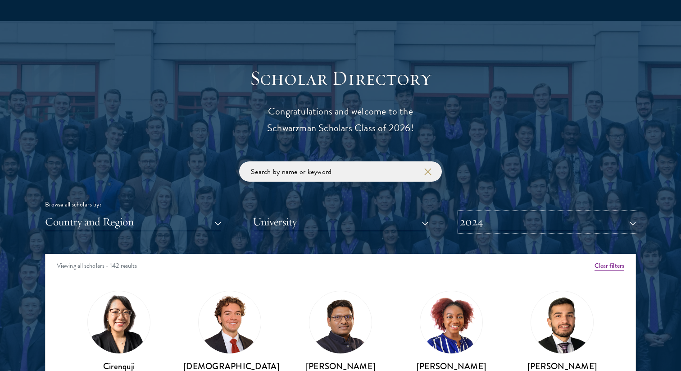
click at [630, 224] on button "2024" at bounding box center [548, 222] width 176 height 18
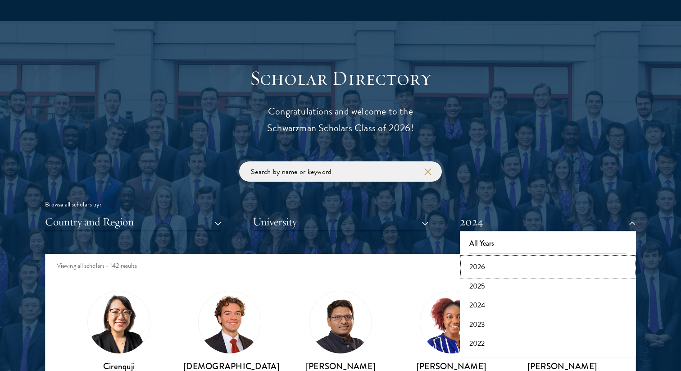
click at [486, 269] on button "2026" at bounding box center [548, 266] width 171 height 19
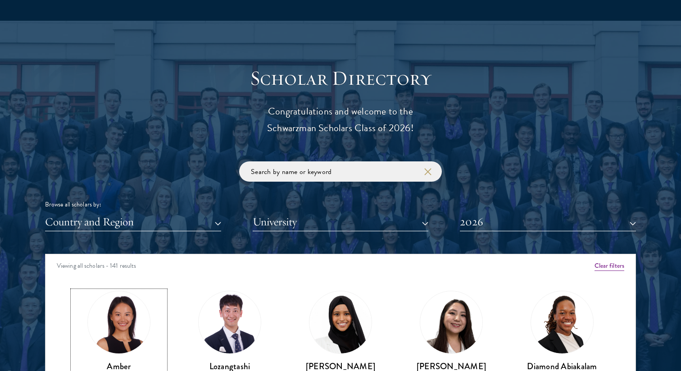
click at [98, 302] on img at bounding box center [119, 322] width 68 height 68
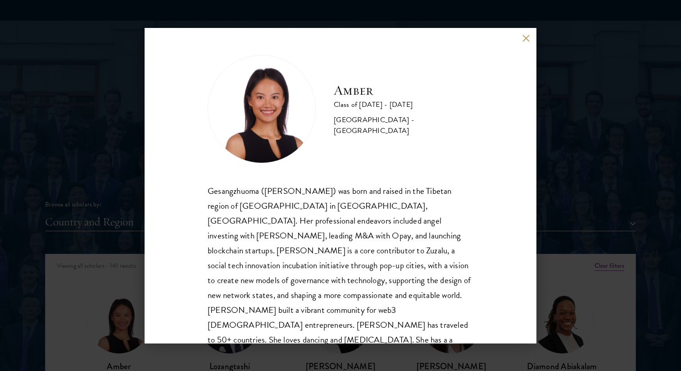
click at [532, 37] on div "Amber Class of [DATE] - [DATE] [GEOGRAPHIC_DATA] - [GEOGRAPHIC_DATA] Gesangzhuo…" at bounding box center [341, 185] width 392 height 315
click at [525, 37] on button at bounding box center [526, 39] width 8 height 8
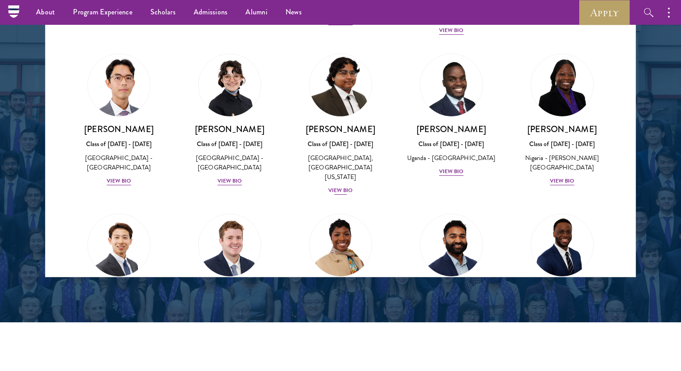
scroll to position [171, 0]
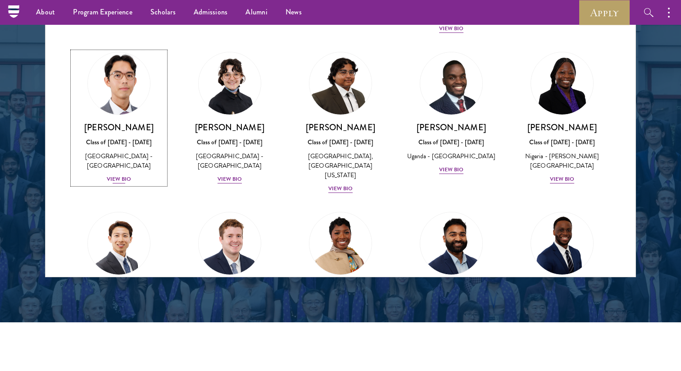
click at [131, 122] on h3 "[PERSON_NAME]" at bounding box center [119, 127] width 93 height 11
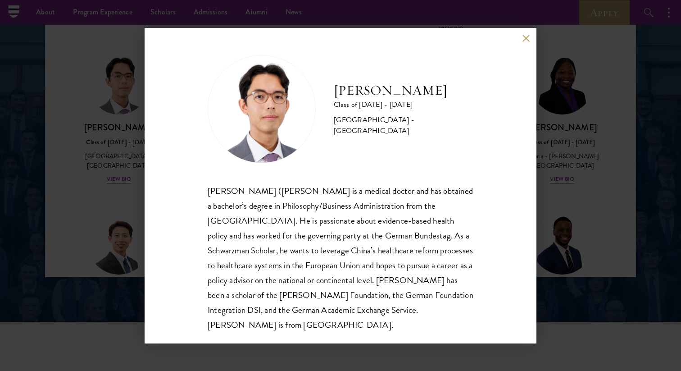
scroll to position [1, 0]
click at [57, 170] on div "[PERSON_NAME] Class of [DATE] - [DATE] [GEOGRAPHIC_DATA] - [GEOGRAPHIC_DATA] [P…" at bounding box center [340, 185] width 681 height 371
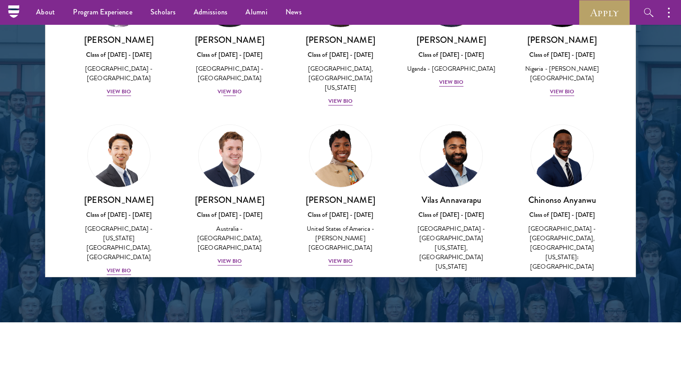
scroll to position [257, 0]
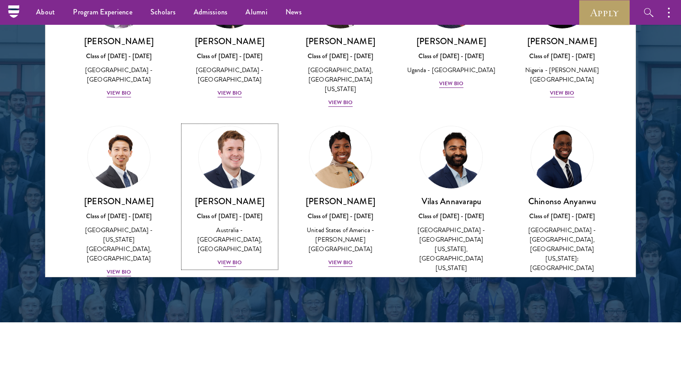
click at [242, 196] on h3 "[PERSON_NAME]" at bounding box center [229, 201] width 93 height 11
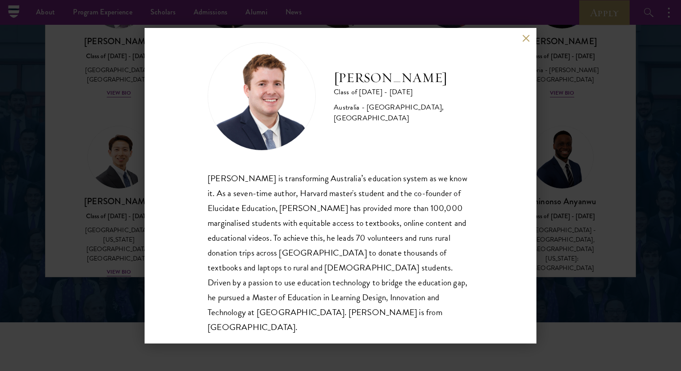
scroll to position [13, 0]
click at [60, 203] on div "[PERSON_NAME] Class of [DATE] - [DATE] [GEOGRAPHIC_DATA] - [GEOGRAPHIC_DATA], […" at bounding box center [340, 185] width 681 height 371
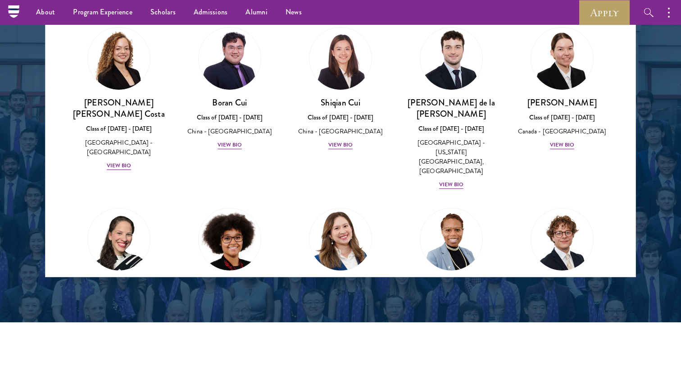
scroll to position [1059, 0]
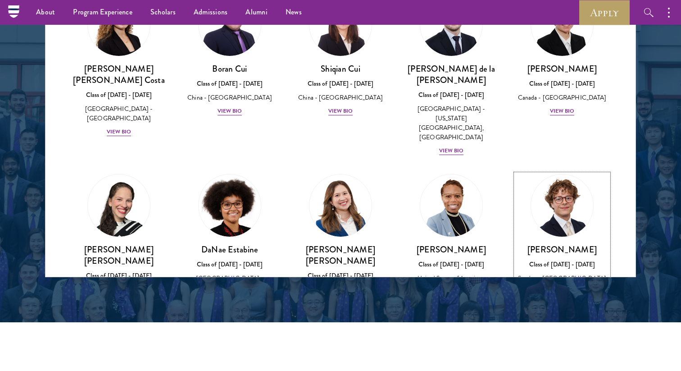
click at [567, 244] on div "[PERSON_NAME] Class of [DATE] - [DATE] [GEOGRAPHIC_DATA] - [GEOGRAPHIC_DATA] Vi…" at bounding box center [562, 270] width 93 height 53
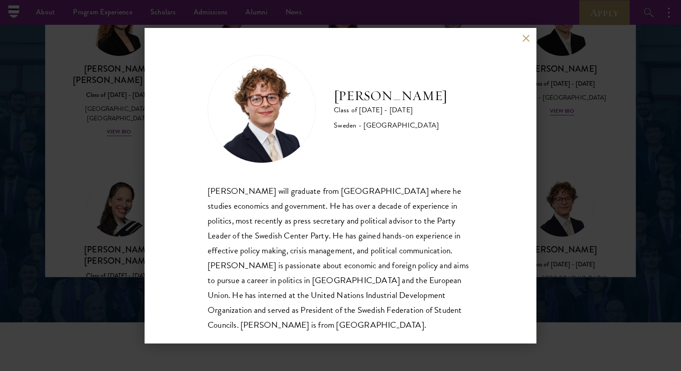
click at [44, 205] on div "[PERSON_NAME] Class of [DATE] - [DATE] [GEOGRAPHIC_DATA] - [GEOGRAPHIC_DATA] [P…" at bounding box center [340, 185] width 681 height 371
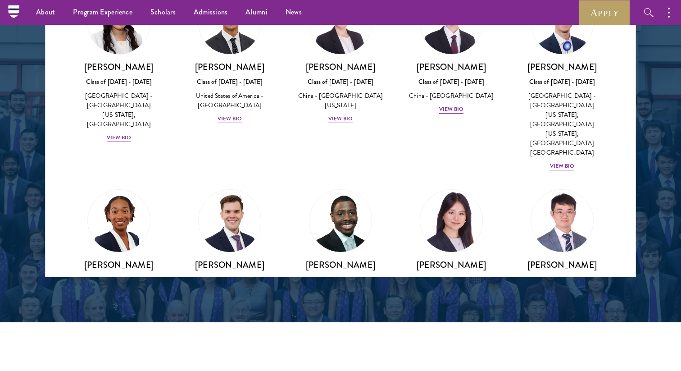
scroll to position [4288, 0]
